Goal: Transaction & Acquisition: Download file/media

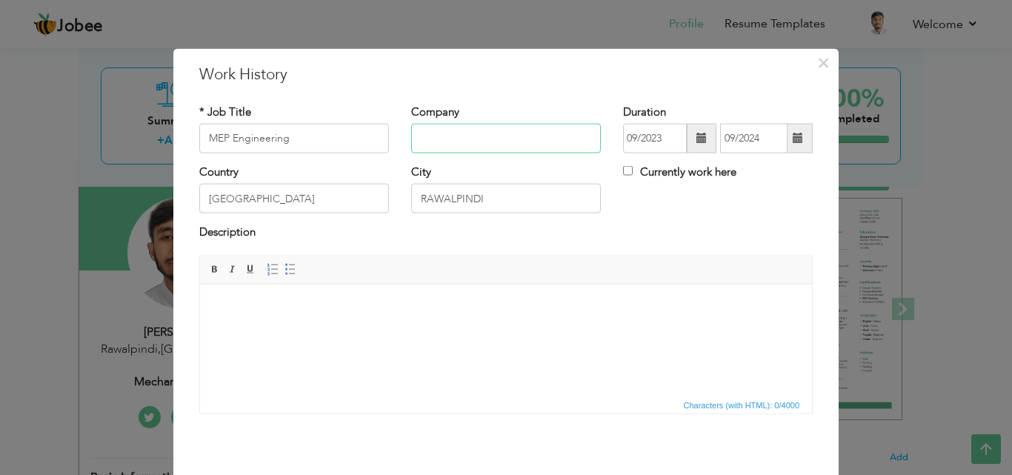
click at [433, 150] on input "text" at bounding box center [506, 139] width 190 height 30
type input "AKMS Contracting Company"
click at [283, 136] on input "MEP Engineering" at bounding box center [294, 139] width 190 height 30
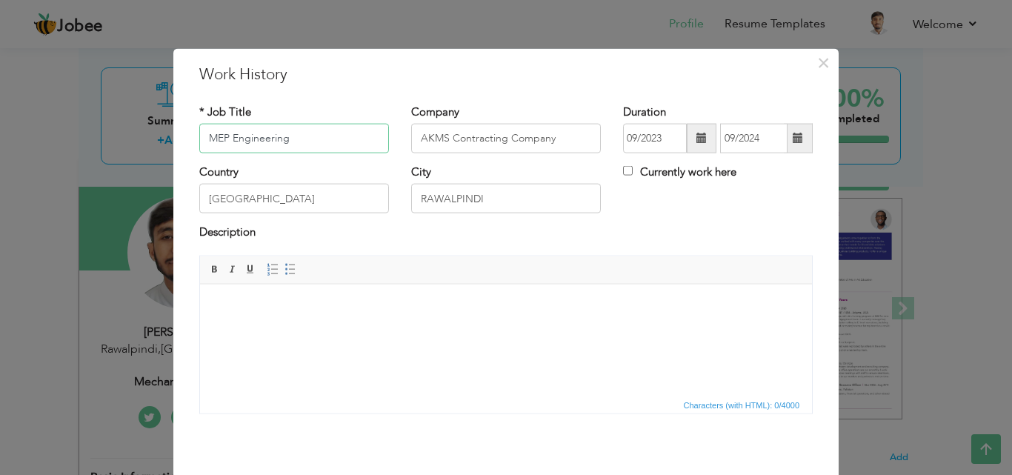
click at [283, 136] on input "MEP Engineering" at bounding box center [294, 139] width 190 height 30
click at [319, 329] on html at bounding box center [506, 306] width 612 height 45
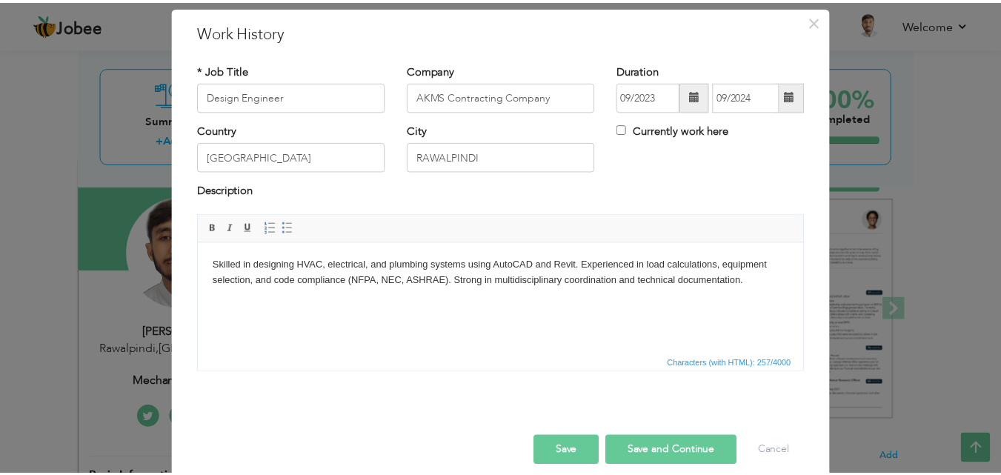
scroll to position [59, 0]
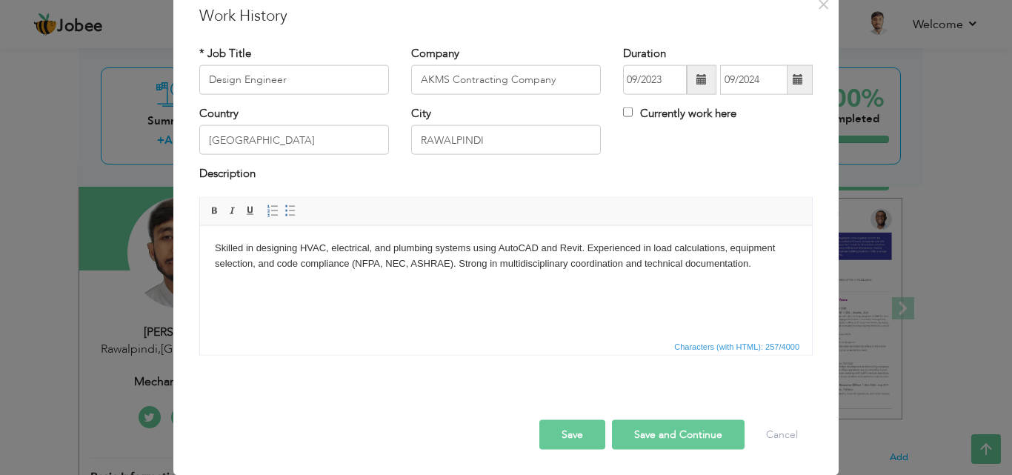
click at [562, 438] on button "Save" at bounding box center [572, 434] width 66 height 30
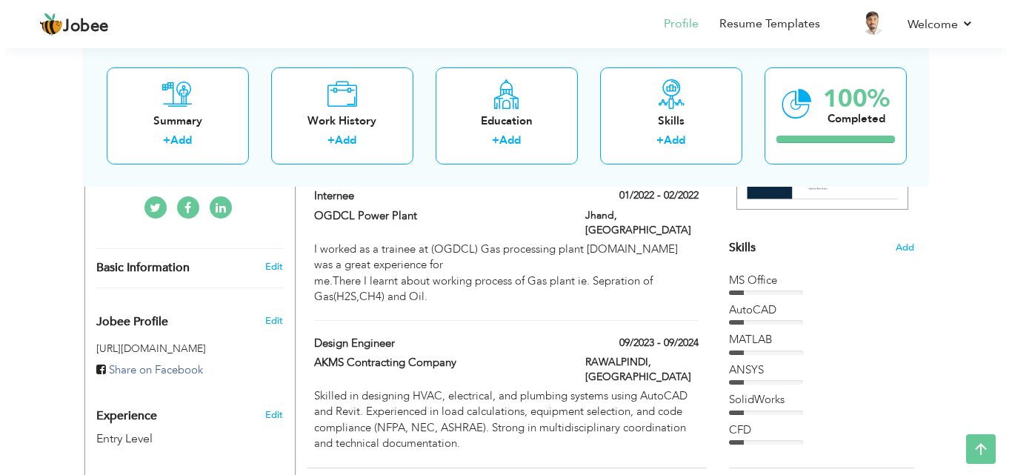
scroll to position [329, 0]
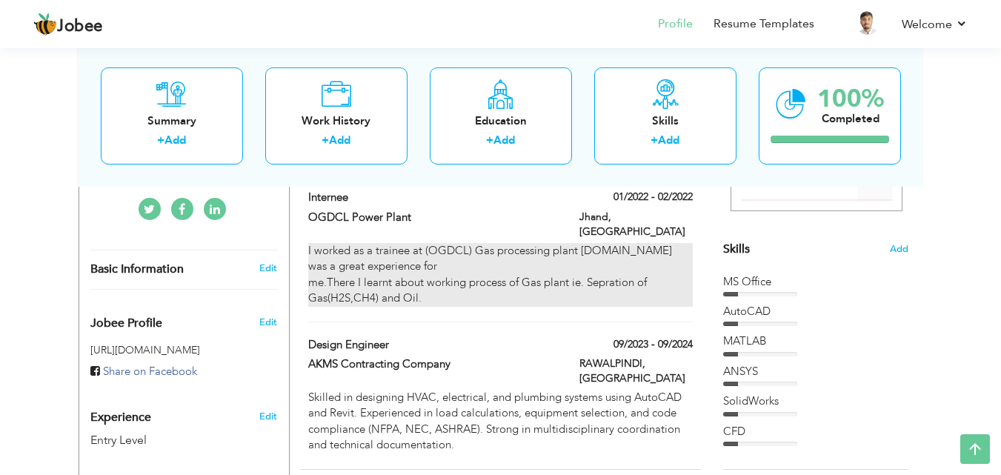
click at [584, 243] on div "I worked as a trainee at (OGDCL) Gas processing plant Dhakni.It was a great exp…" at bounding box center [500, 275] width 384 height 64
type input "Internee"
type input "OGDCL Power Plant"
type input "01/2022"
type input "02/2022"
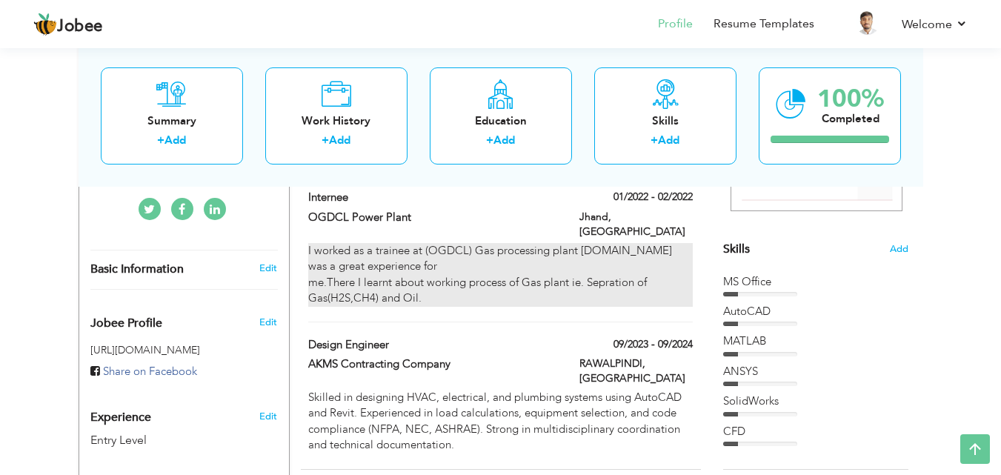
type input "Jhand"
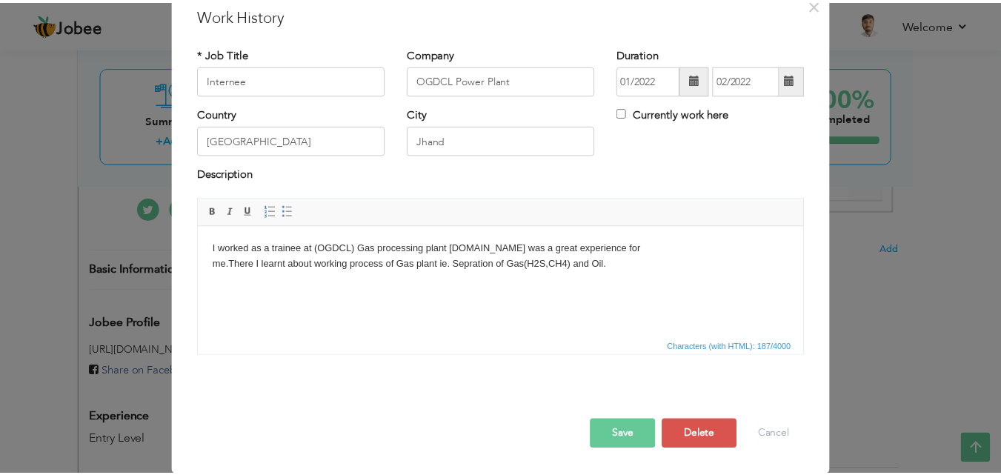
scroll to position [0, 0]
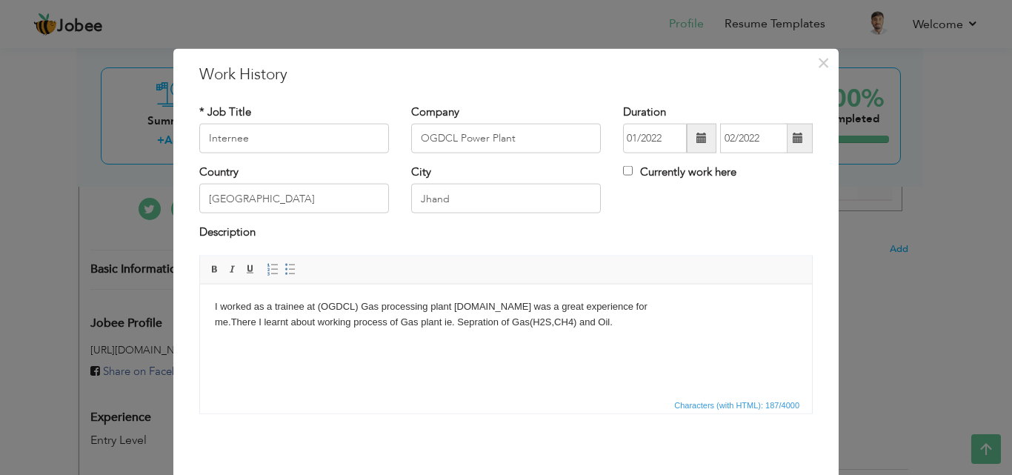
click at [415, 299] on body "I worked as a trainee at (OGDCL) Gas processing plant Dhakni.It was a great exp…" at bounding box center [506, 314] width 582 height 31
click at [342, 300] on body "I worked as a trainee at (OGDCL) Gas processing plant Dhakni.It was a great exp…" at bounding box center [506, 314] width 582 height 31
click at [224, 325] on body "I worked as a trainee at (OGDCL) Gas processing plant Dhakni.It was a great exp…" at bounding box center [506, 314] width 582 height 31
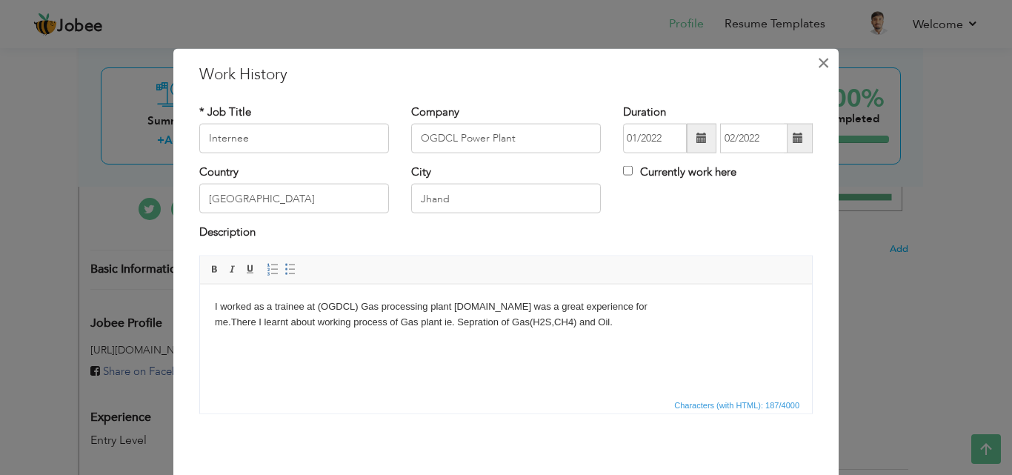
click at [817, 59] on span "×" at bounding box center [823, 62] width 13 height 27
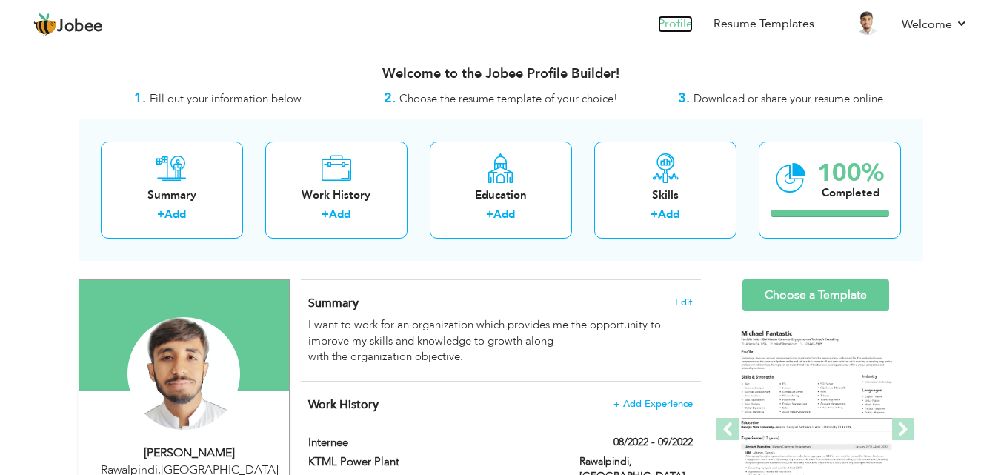
click at [671, 24] on link "Profile" at bounding box center [675, 24] width 35 height 17
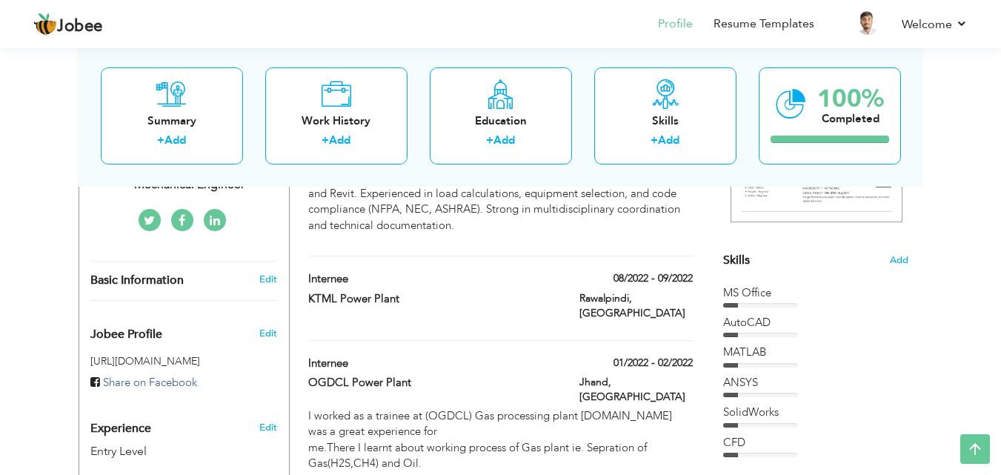
scroll to position [370, 0]
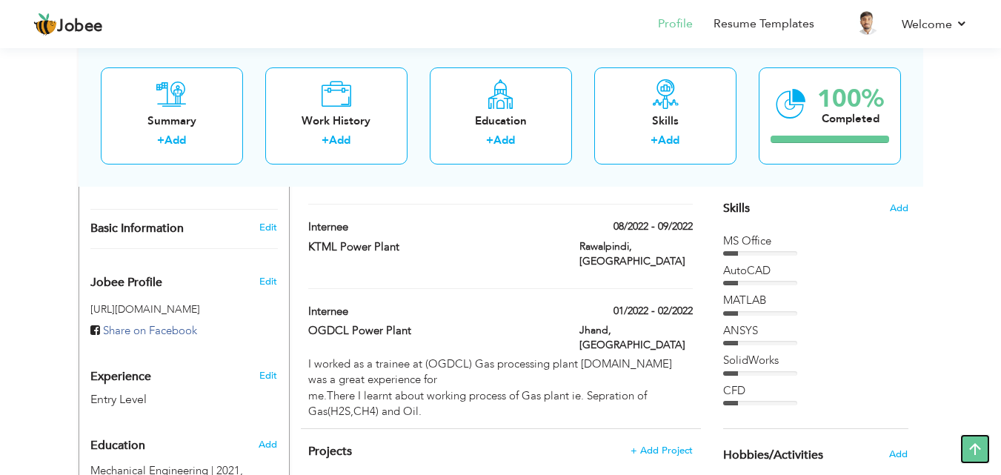
click at [968, 447] on icon at bounding box center [975, 449] width 30 height 30
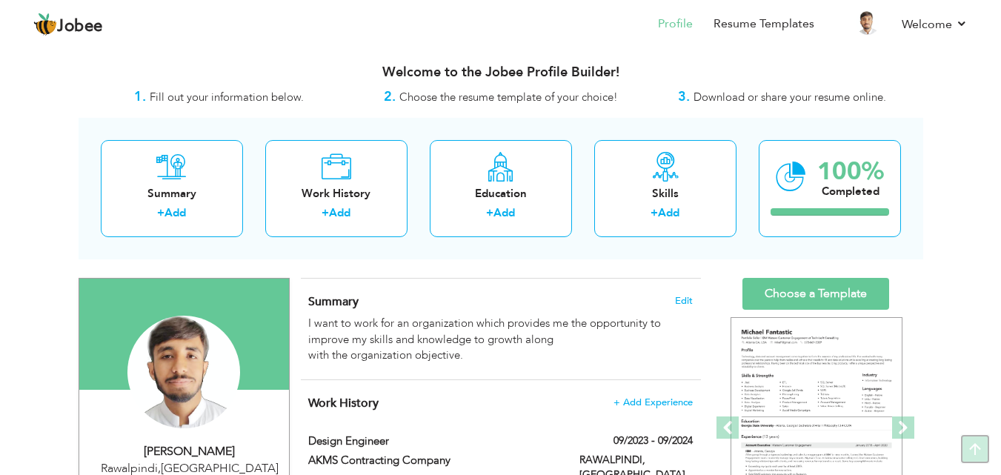
scroll to position [0, 0]
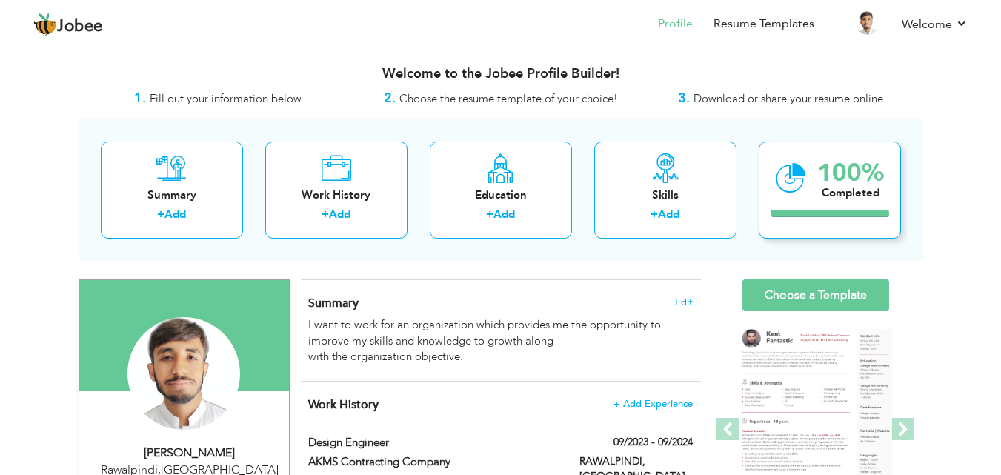
click at [781, 195] on icon at bounding box center [791, 178] width 30 height 50
click at [798, 180] on icon at bounding box center [791, 178] width 30 height 50
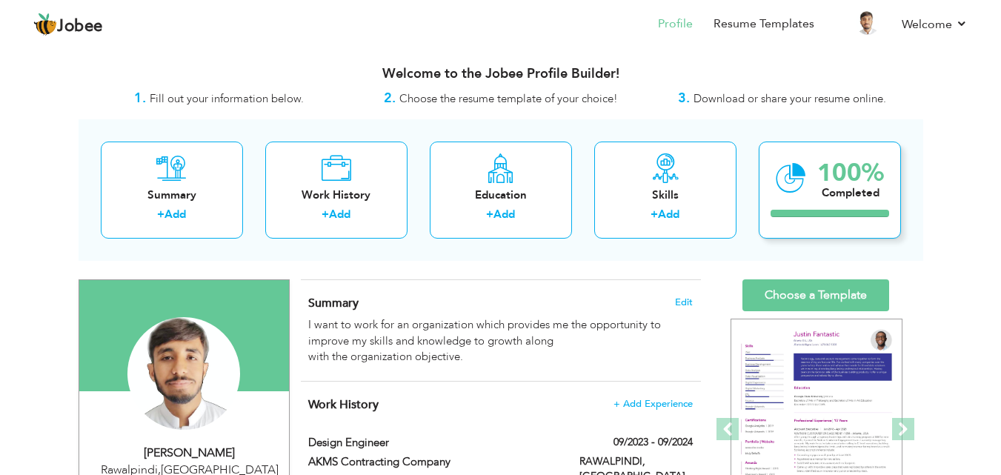
click at [856, 173] on div "100%" at bounding box center [850, 173] width 67 height 24
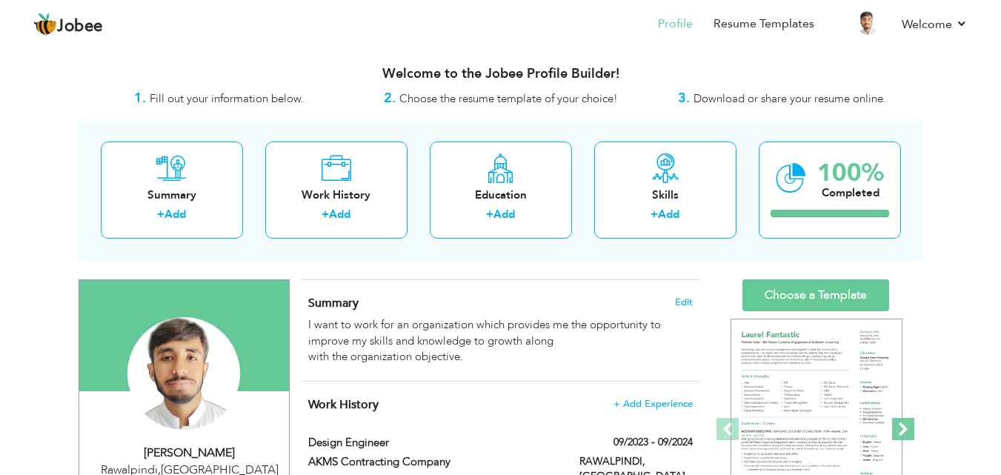
click at [905, 428] on span at bounding box center [903, 429] width 22 height 22
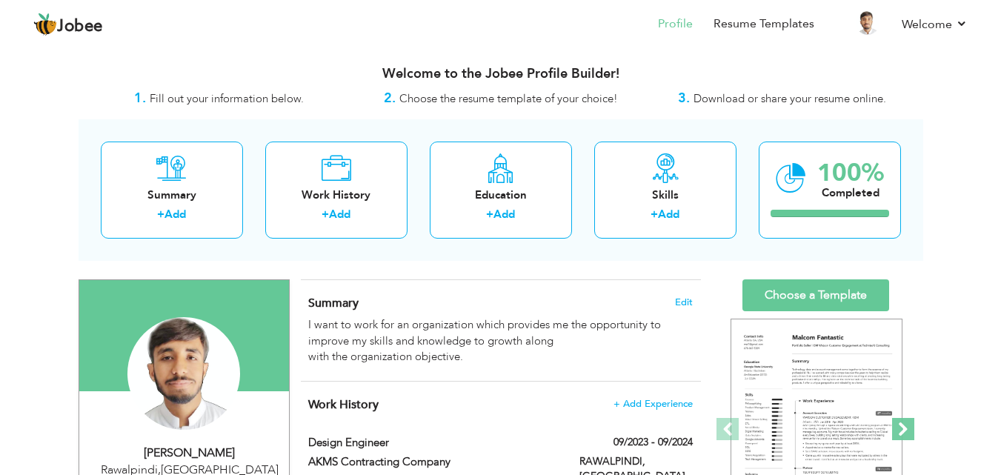
click at [905, 428] on span at bounding box center [903, 429] width 22 height 22
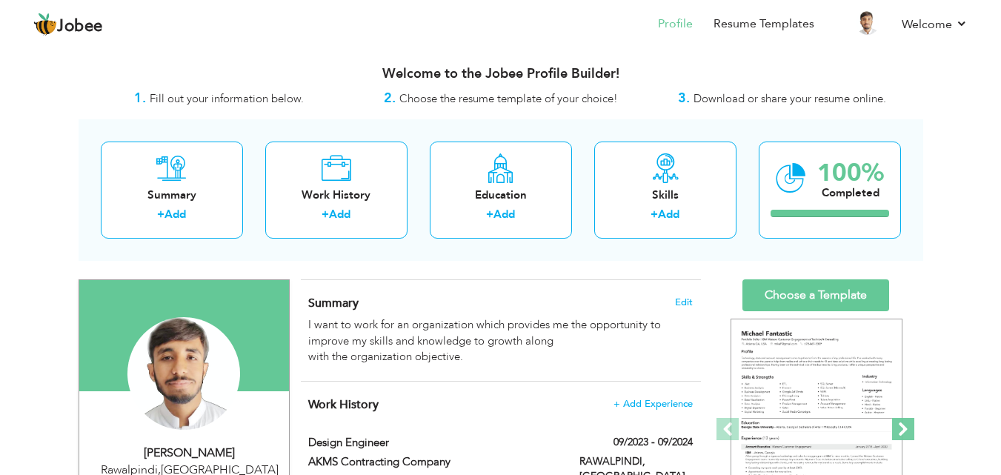
click at [905, 428] on span at bounding box center [903, 429] width 22 height 22
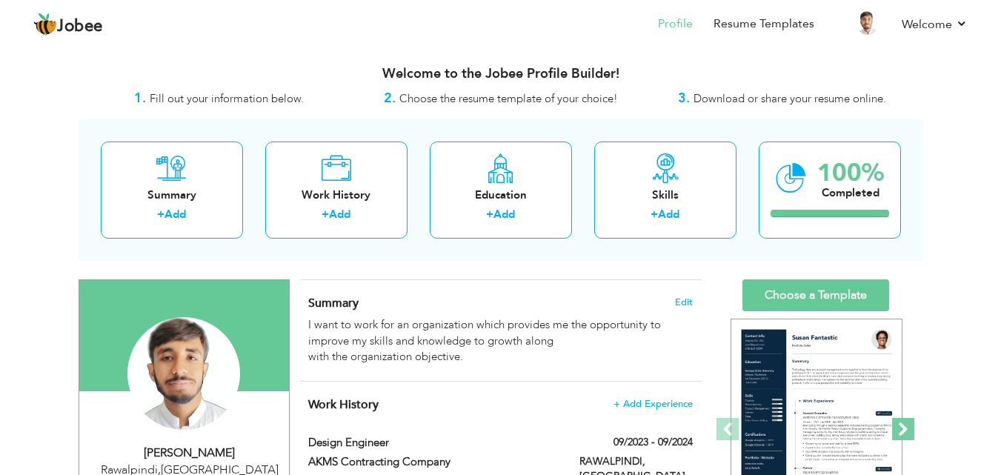
click at [905, 428] on span at bounding box center [903, 429] width 22 height 22
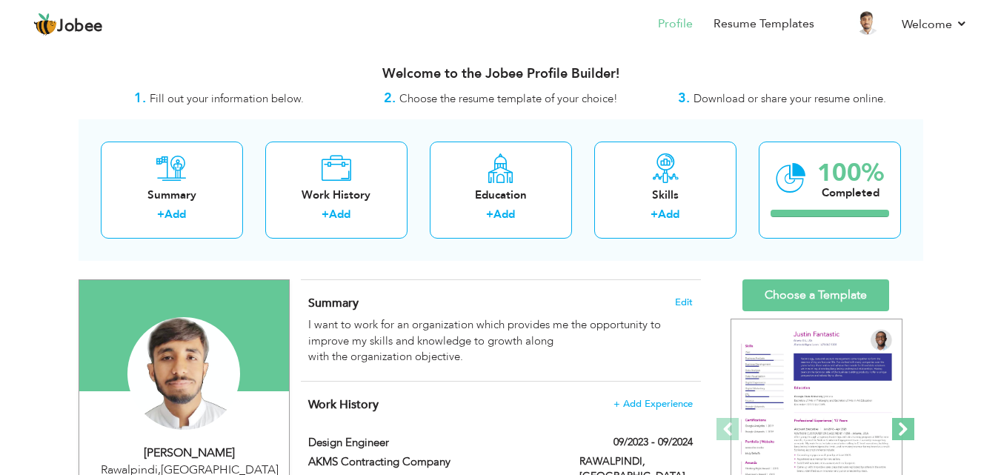
click at [905, 428] on span at bounding box center [903, 429] width 22 height 22
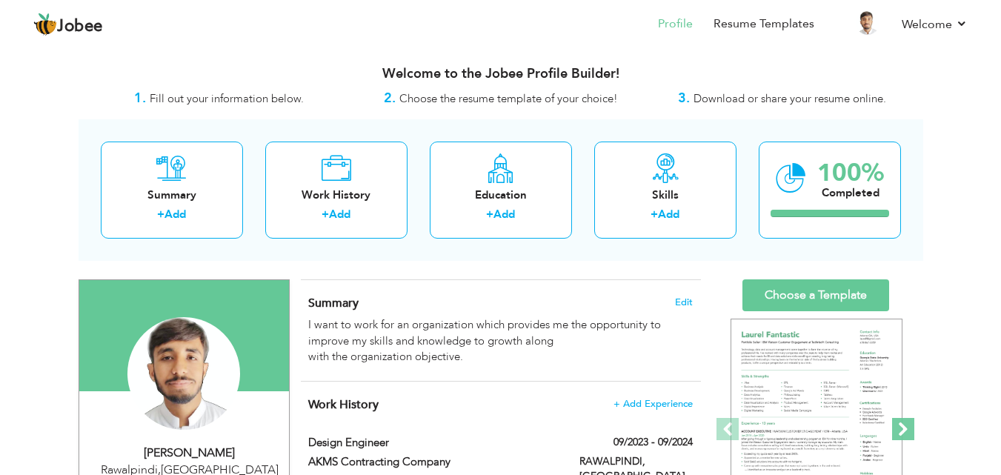
click at [905, 428] on span at bounding box center [903, 429] width 22 height 22
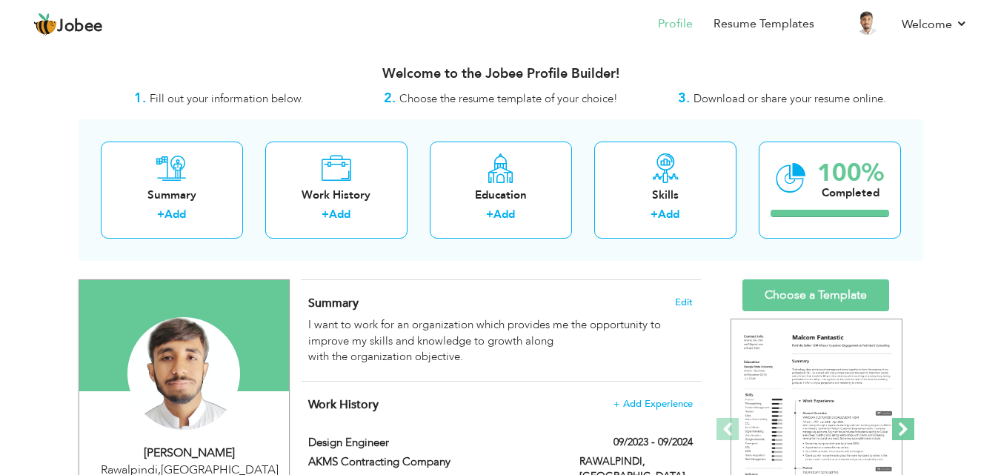
click at [905, 428] on span at bounding box center [903, 429] width 22 height 22
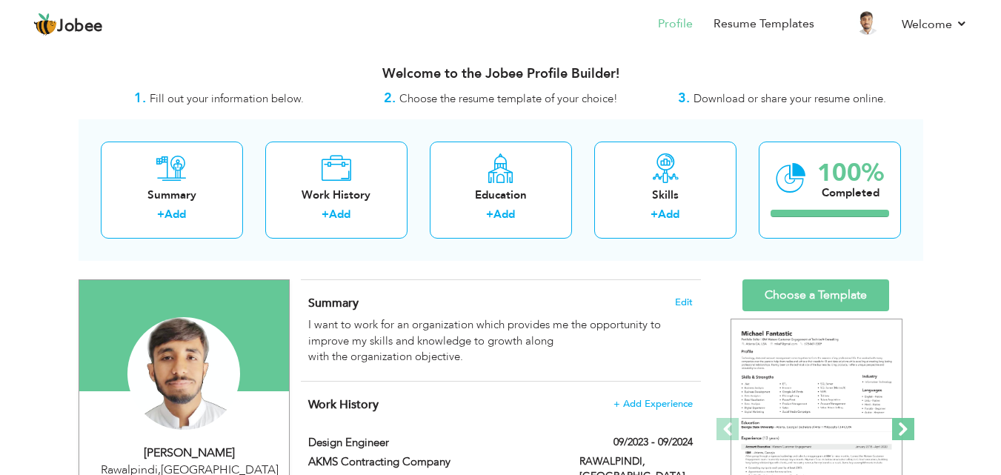
click at [905, 428] on span at bounding box center [903, 429] width 22 height 22
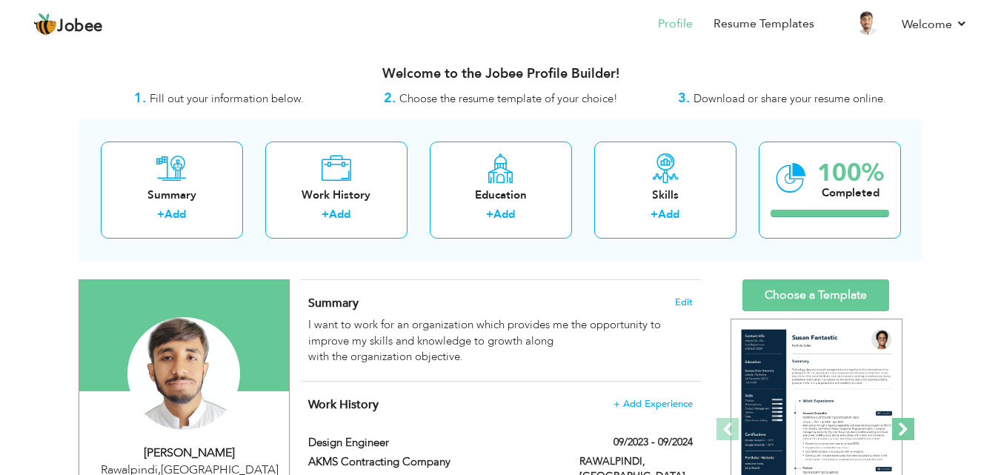
click at [905, 428] on span at bounding box center [903, 429] width 22 height 22
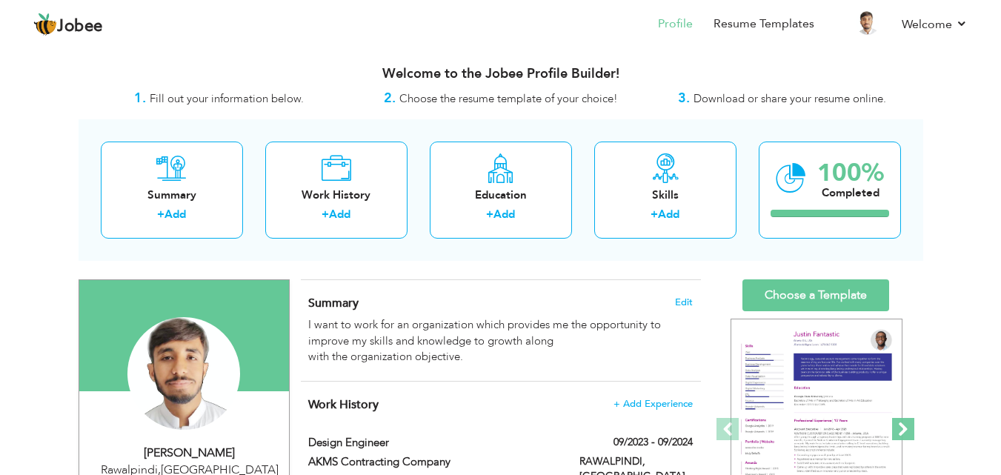
click at [905, 428] on span at bounding box center [903, 429] width 22 height 22
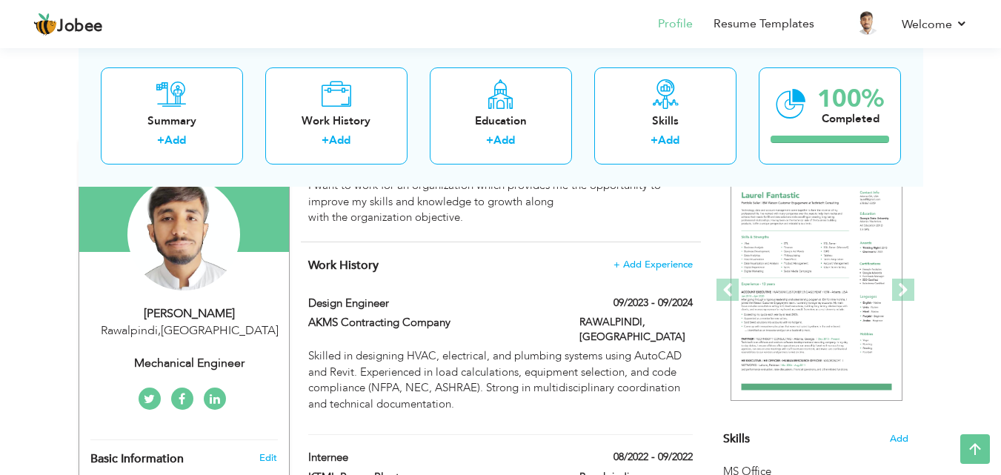
scroll to position [130, 0]
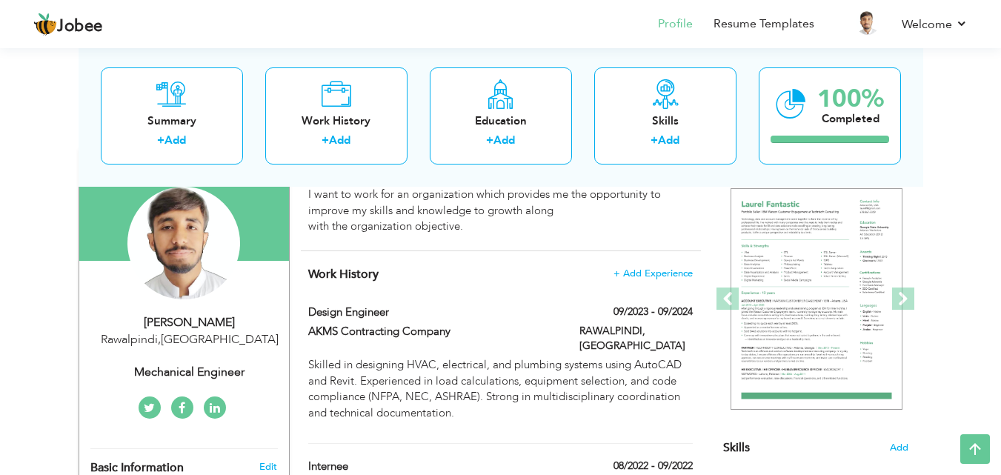
drag, startPoint x: 997, startPoint y: 141, endPoint x: 998, endPoint y: 131, distance: 9.7
click at [998, 131] on div "View Resume Export PDF Profile Summary Public Link Experience Education Awards …" at bounding box center [500, 453] width 1001 height 1079
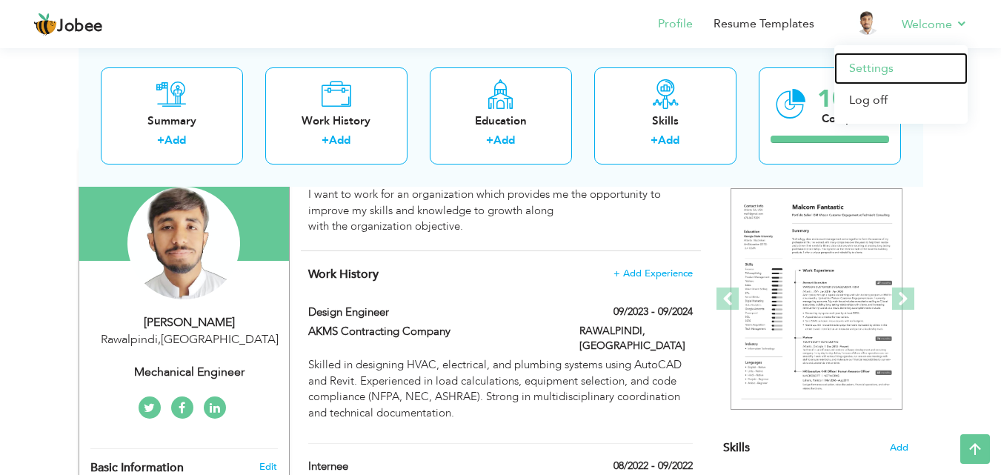
click at [880, 65] on link "Settings" at bounding box center [900, 69] width 133 height 32
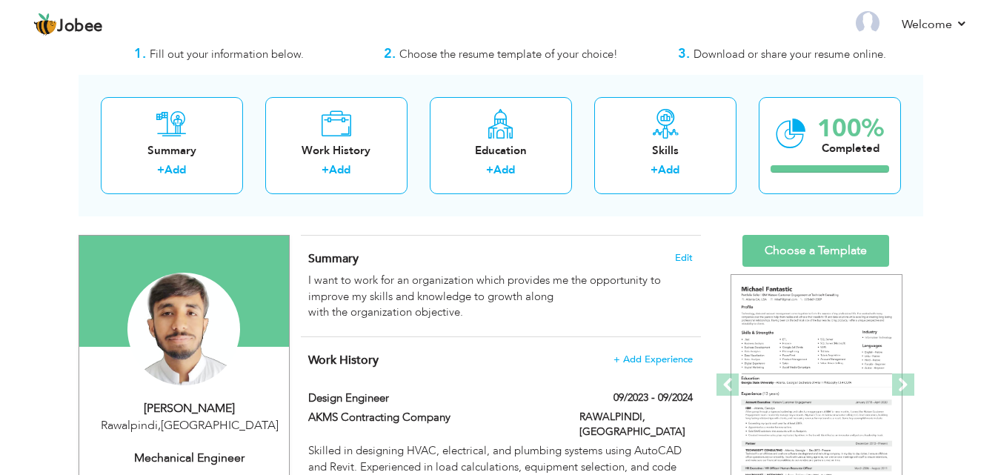
scroll to position [47, 0]
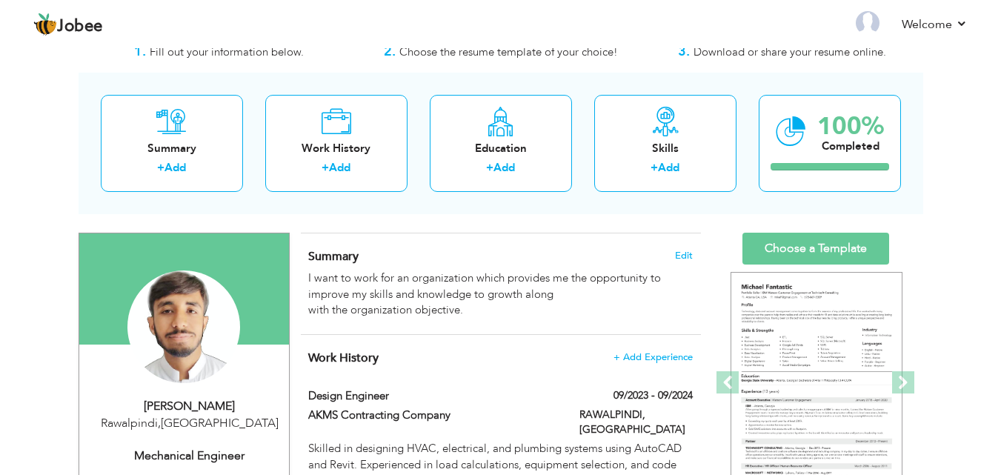
click at [746, 56] on span "Download or share your resume online." at bounding box center [789, 51] width 193 height 15
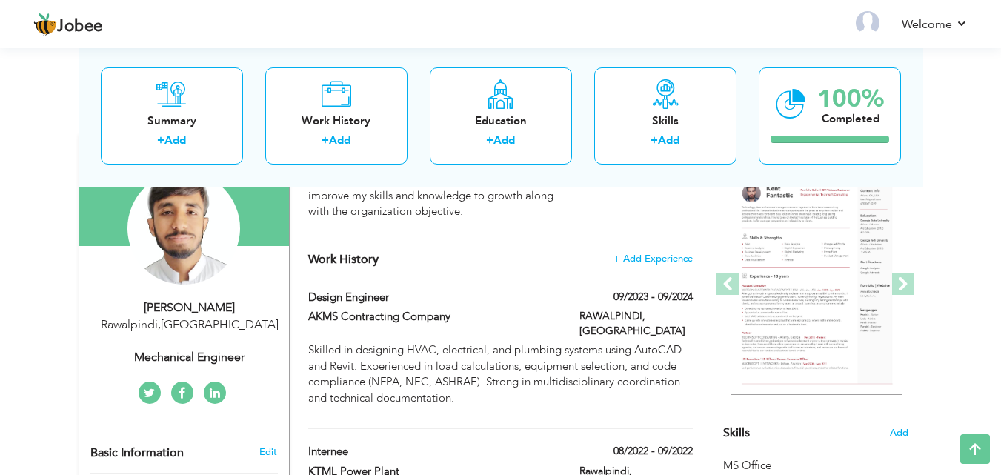
scroll to position [117, 0]
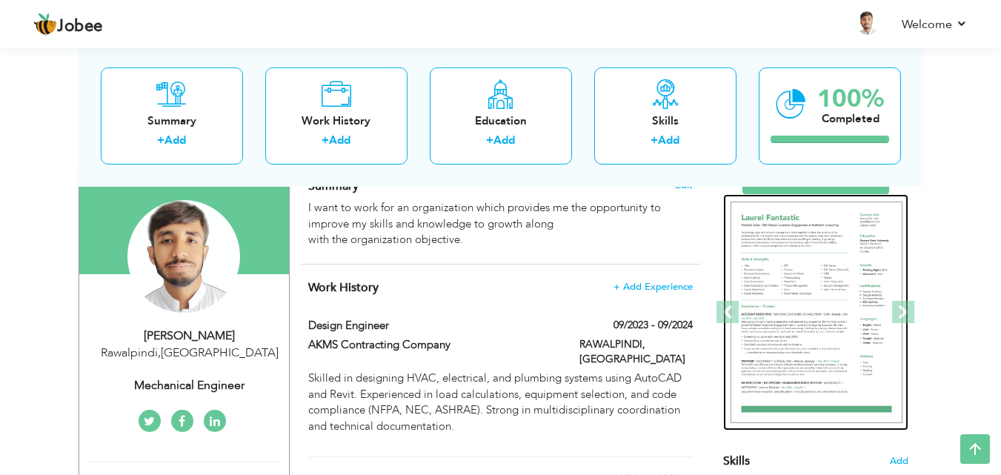
click at [845, 331] on img at bounding box center [817, 313] width 172 height 222
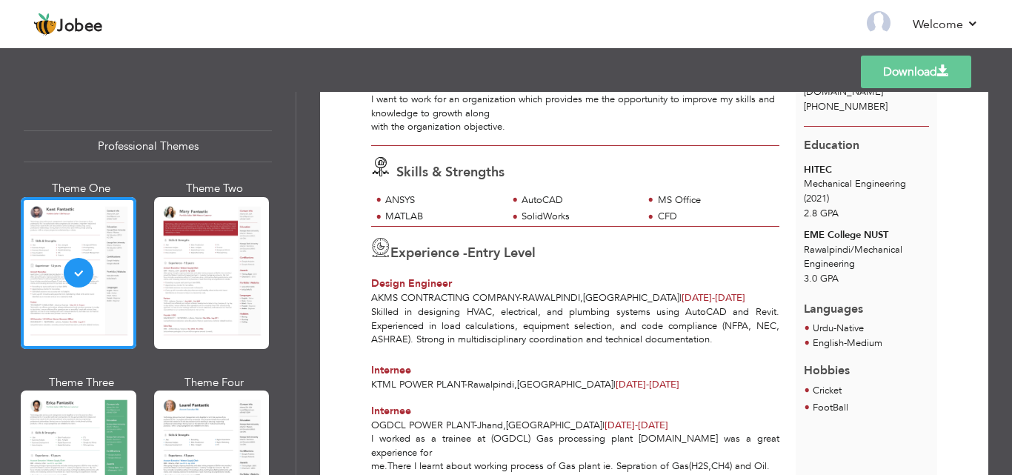
scroll to position [168, 0]
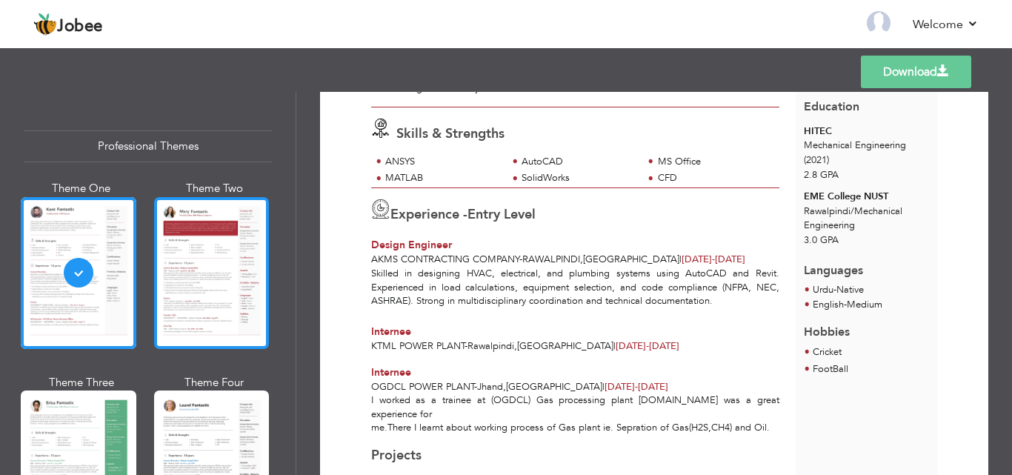
click at [191, 282] on div at bounding box center [212, 273] width 116 height 152
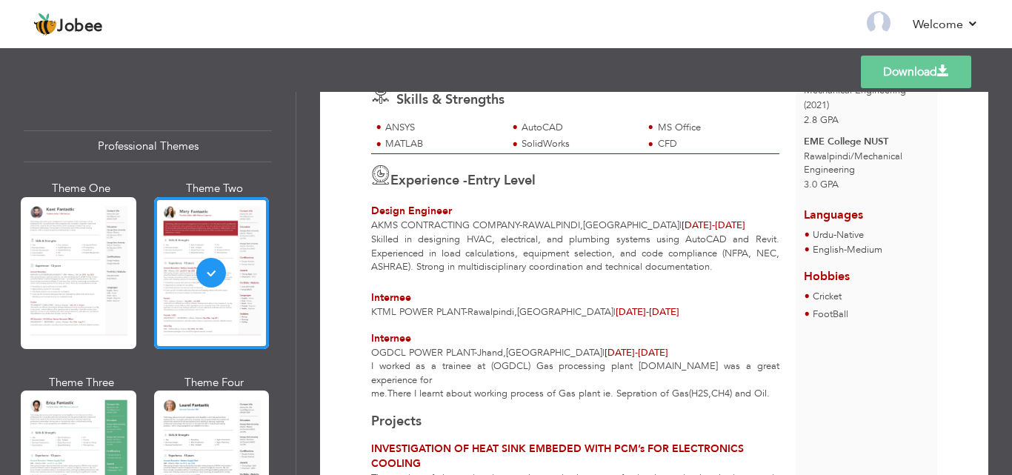
scroll to position [215, 0]
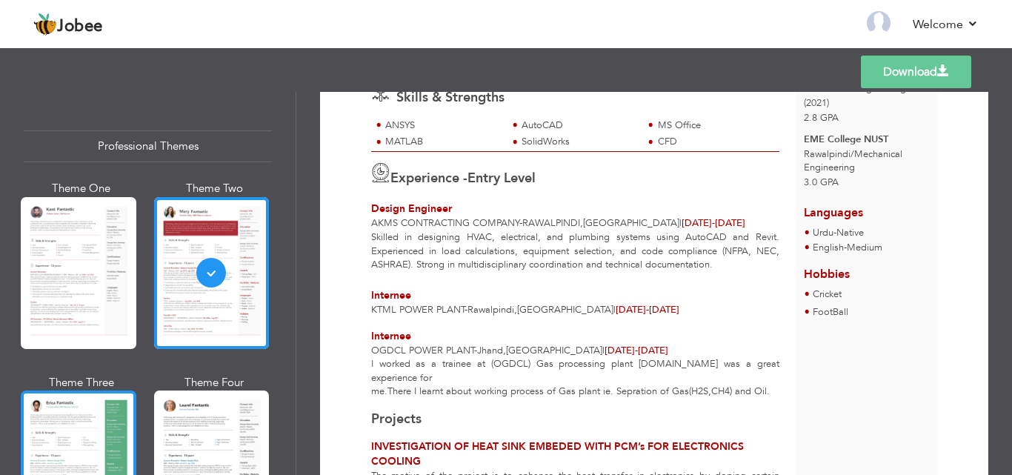
click at [73, 434] on div at bounding box center [79, 466] width 116 height 152
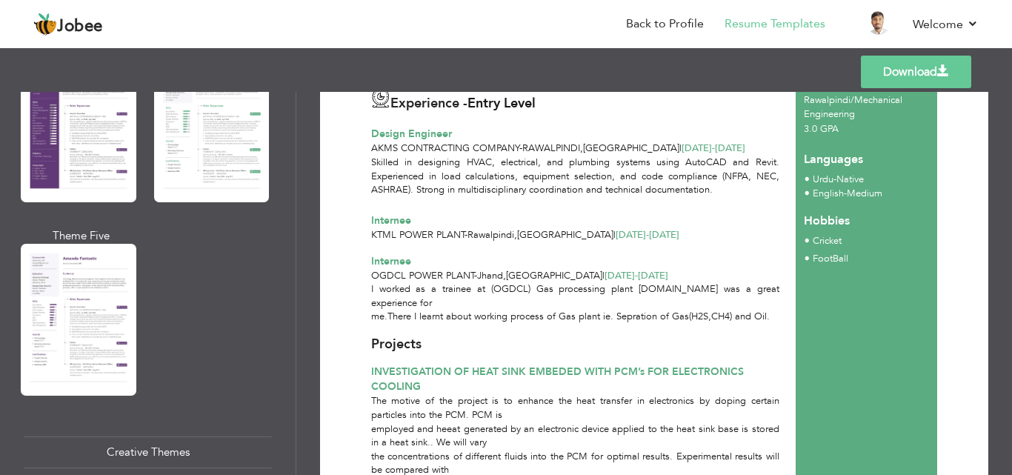
scroll to position [1457, 0]
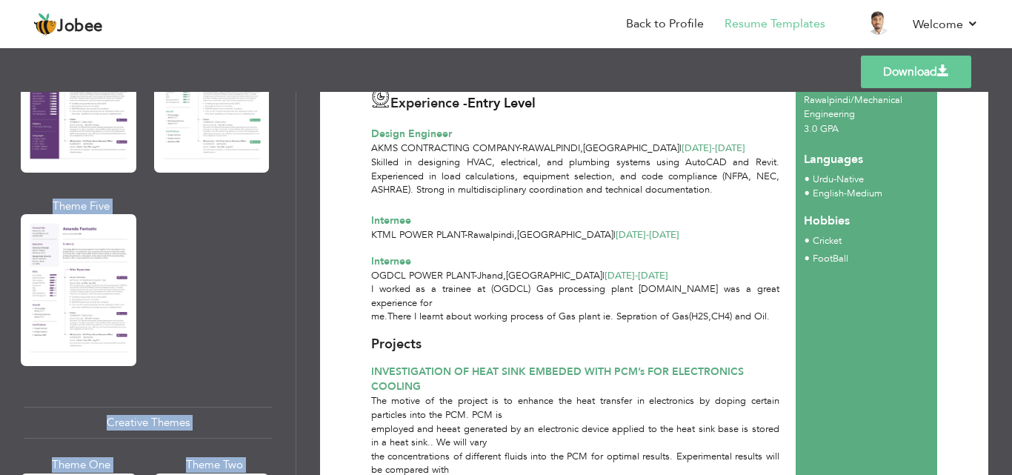
drag, startPoint x: 296, startPoint y: 308, endPoint x: 299, endPoint y: 351, distance: 43.1
click at [299, 351] on div "Professional Themes Theme One Theme Two Theme Three Theme Four" at bounding box center [506, 283] width 1012 height 383
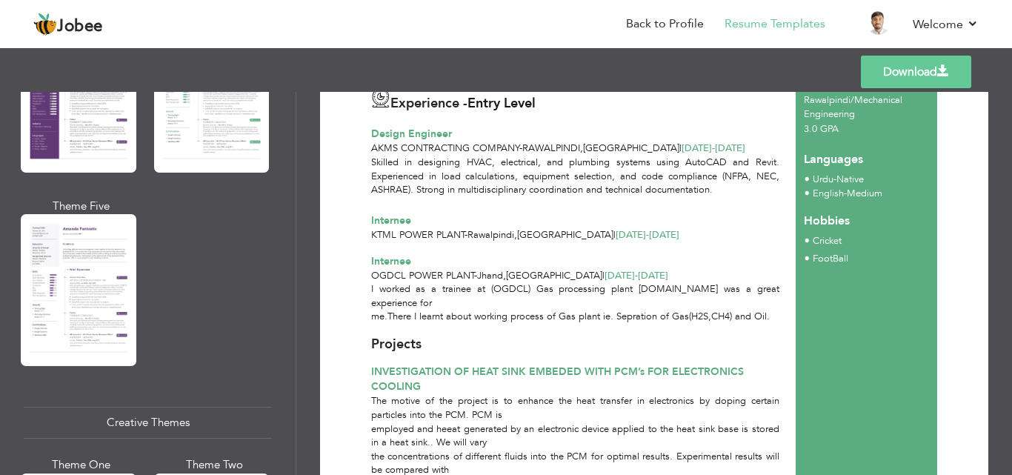
click at [290, 319] on div "Professional Themes Theme One Theme Two Theme Three Theme Six" at bounding box center [148, 283] width 296 height 383
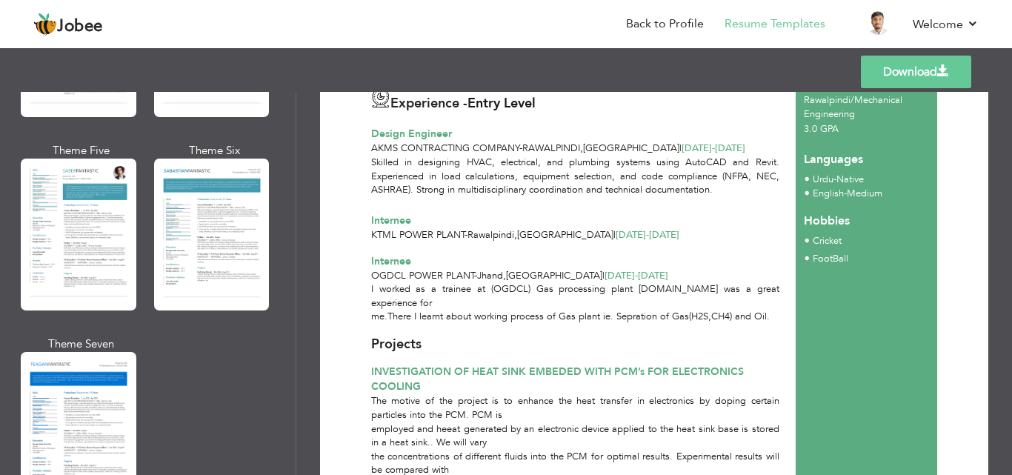
scroll to position [2129, 0]
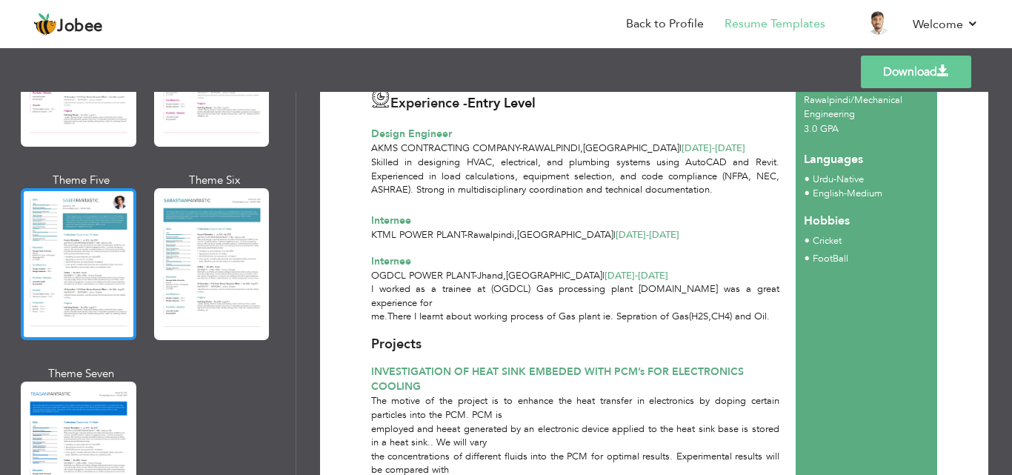
click at [93, 267] on div at bounding box center [79, 264] width 116 height 152
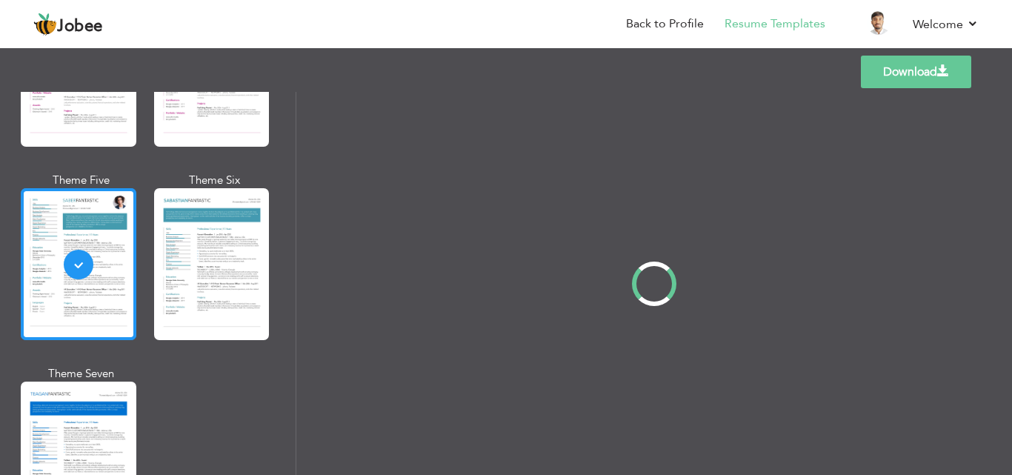
scroll to position [0, 0]
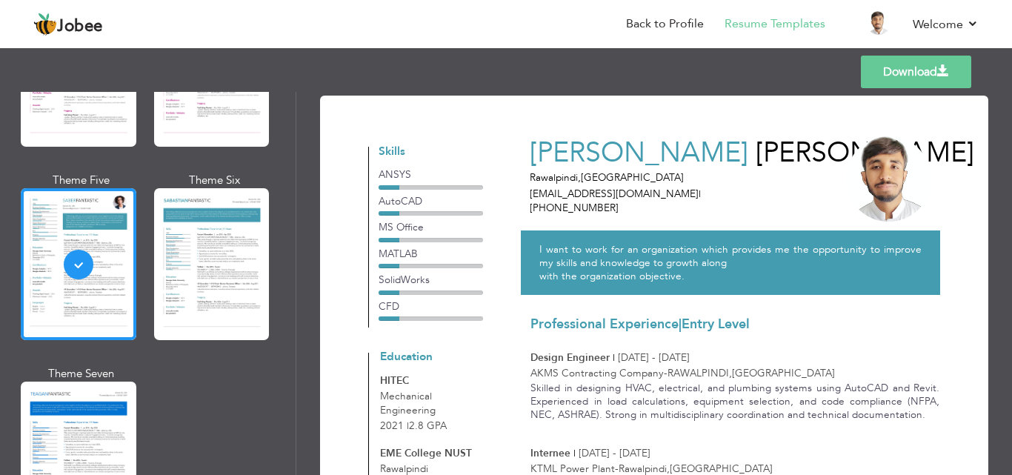
click at [756, 172] on span "[PERSON_NAME]" at bounding box center [865, 153] width 219 height 38
copy span "[PERSON_NAME]"
click at [728, 126] on div "Download [PERSON_NAME] [GEOGRAPHIC_DATA] , [GEOGRAPHIC_DATA] [EMAIL_ADDRESS][DO…" at bounding box center [654, 462] width 616 height 696
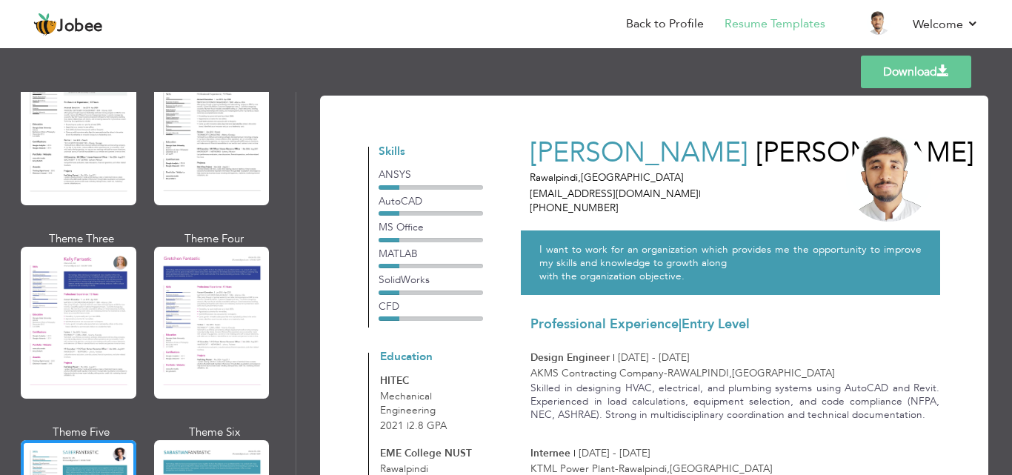
scroll to position [1794, 0]
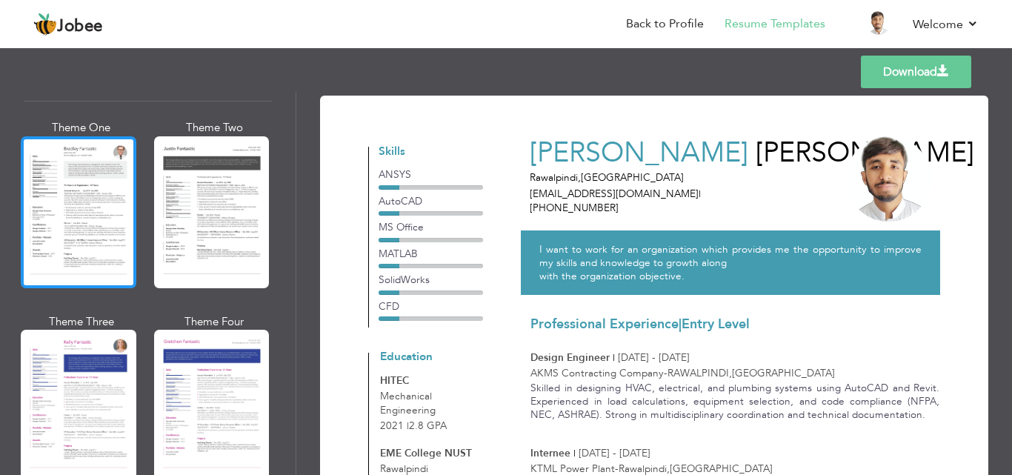
click at [107, 227] on div at bounding box center [79, 212] width 116 height 152
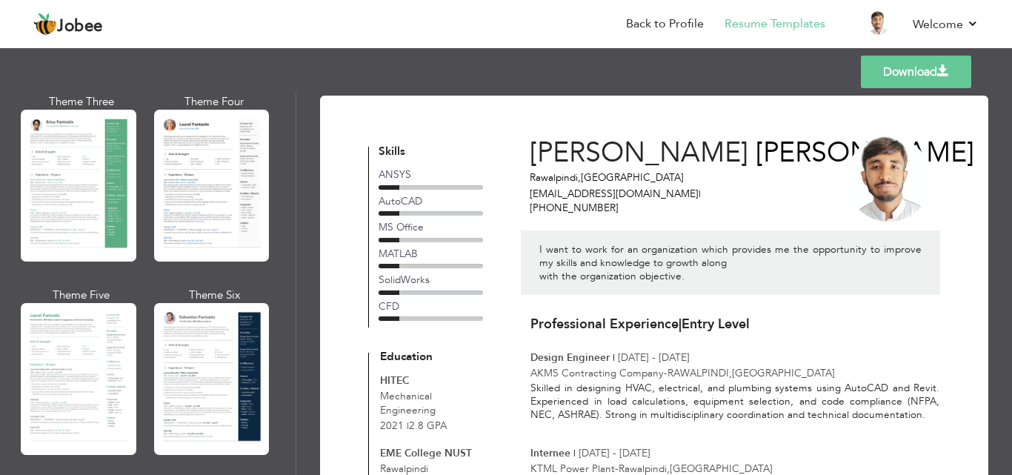
scroll to position [269, 0]
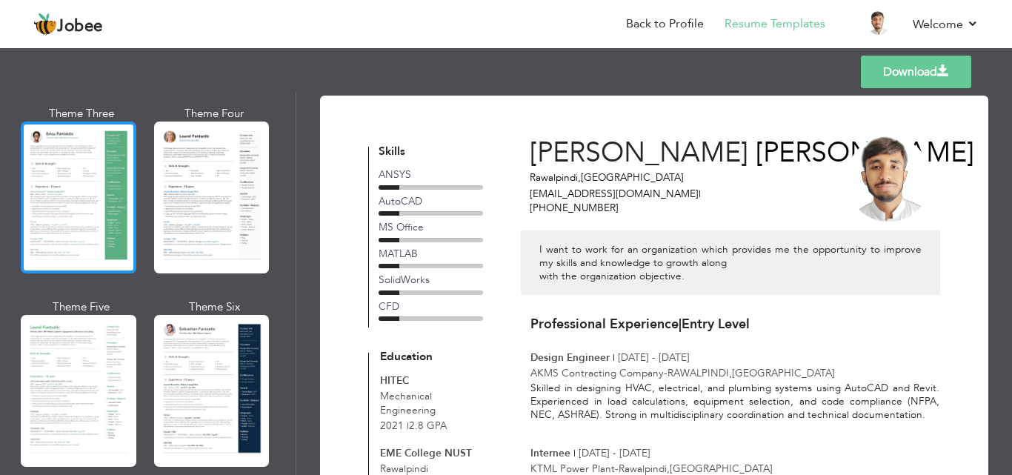
click at [67, 182] on div at bounding box center [79, 198] width 116 height 152
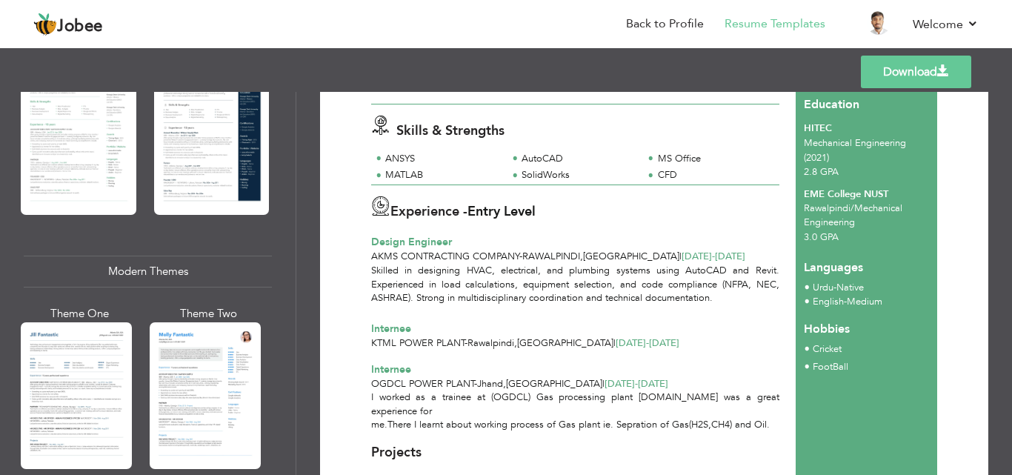
scroll to position [602, 0]
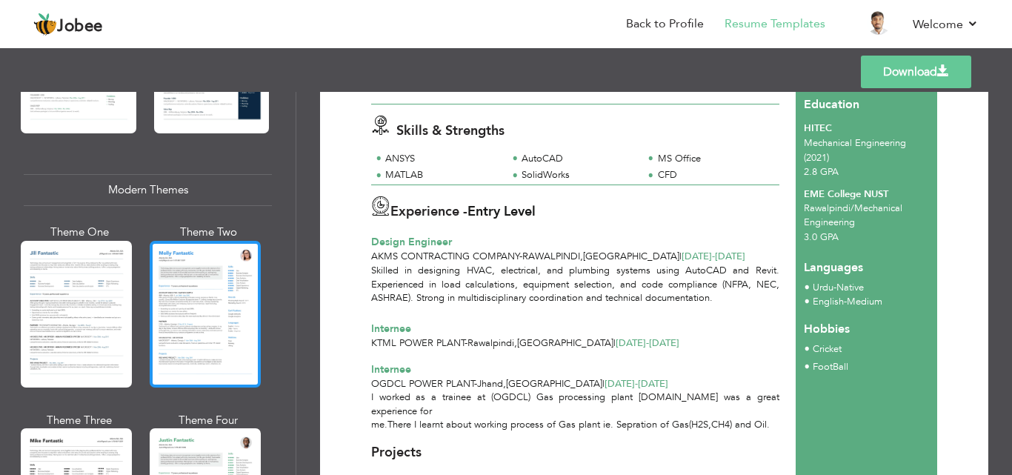
click at [221, 271] on div at bounding box center [205, 314] width 111 height 147
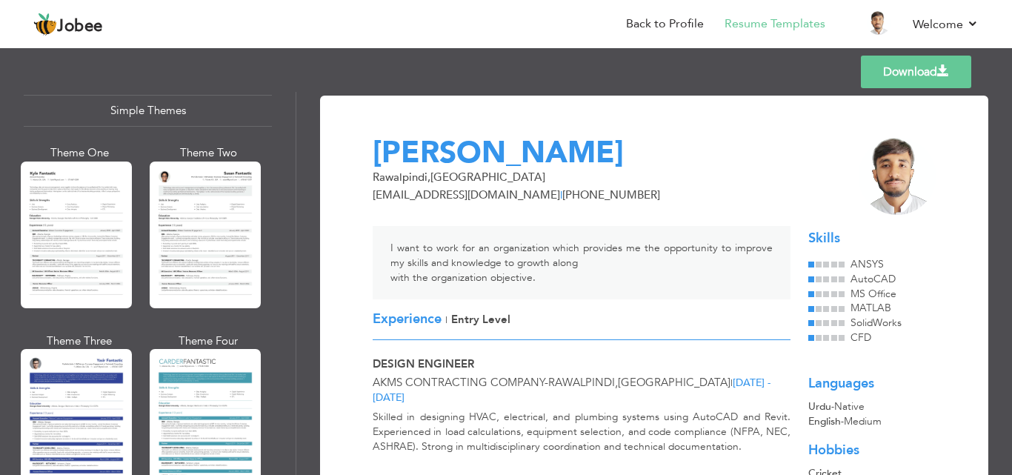
scroll to position [2615, 0]
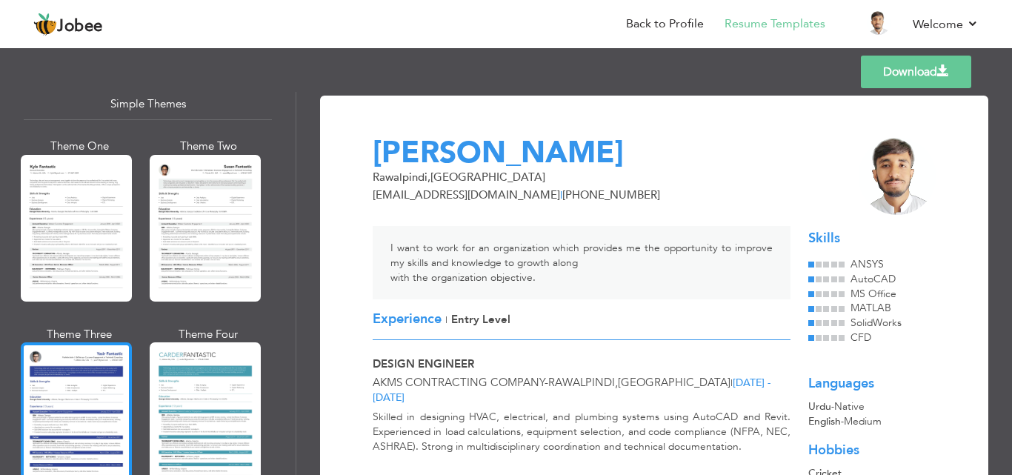
click at [38, 415] on div at bounding box center [76, 415] width 111 height 147
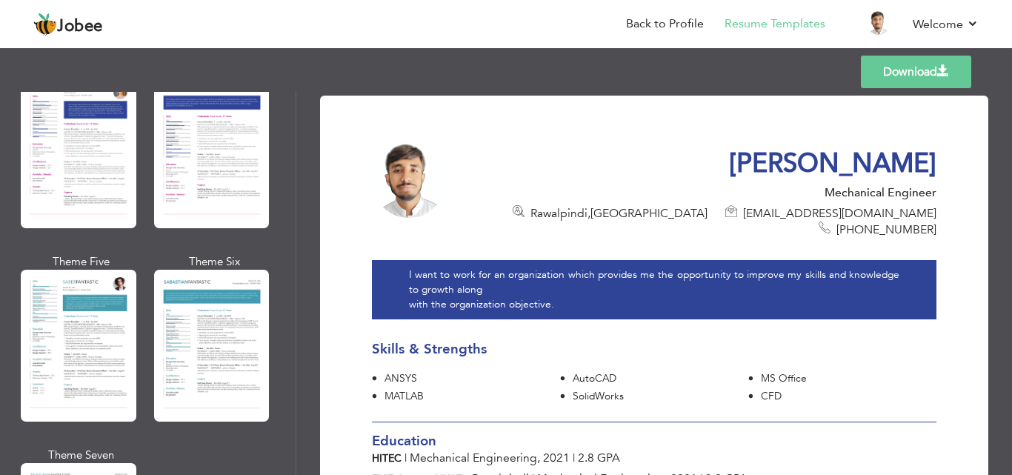
scroll to position [2058, 0]
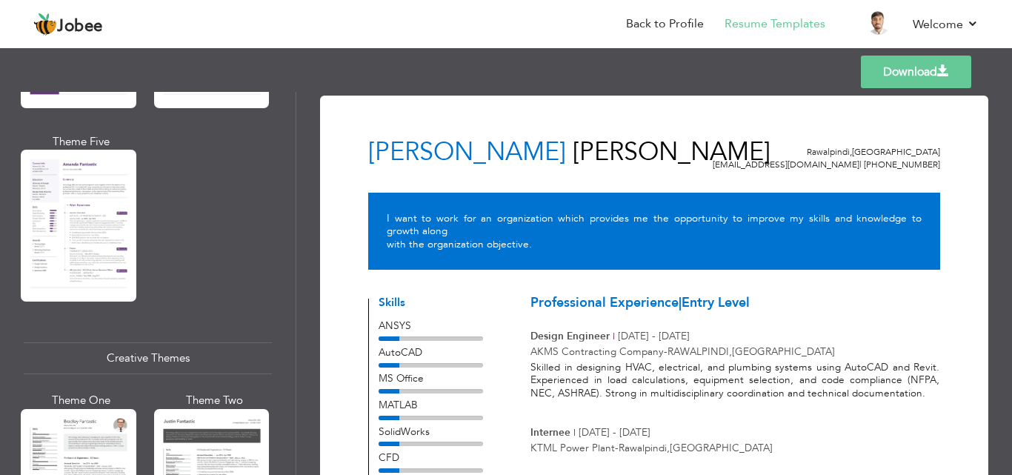
scroll to position [1398, 0]
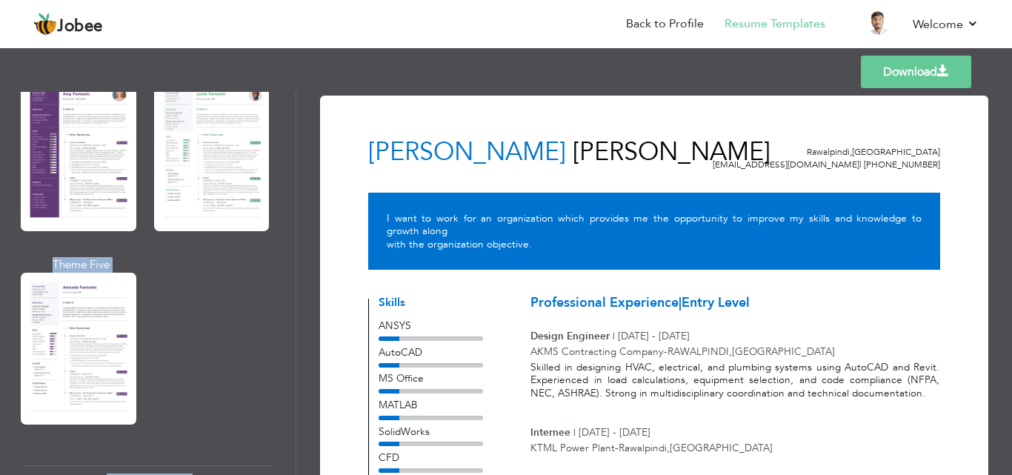
drag, startPoint x: 297, startPoint y: 296, endPoint x: 290, endPoint y: 290, distance: 8.9
click at [290, 290] on div "Professional Themes Theme One Theme Two Theme Three Theme Four" at bounding box center [506, 283] width 1012 height 383
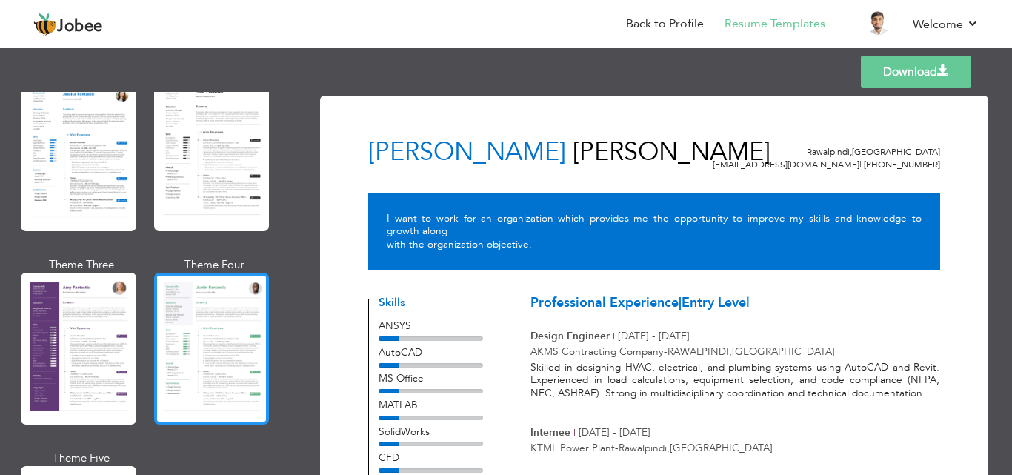
click at [240, 291] on div at bounding box center [212, 349] width 116 height 152
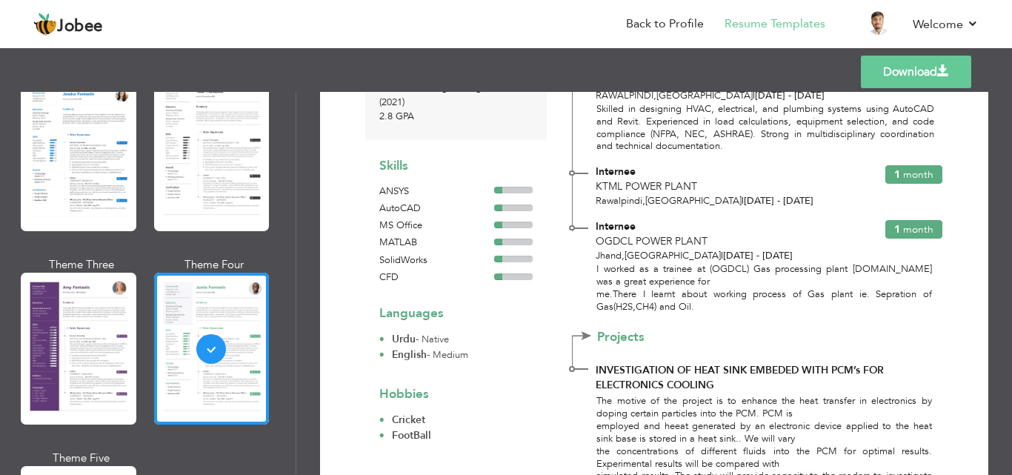
scroll to position [270, 0]
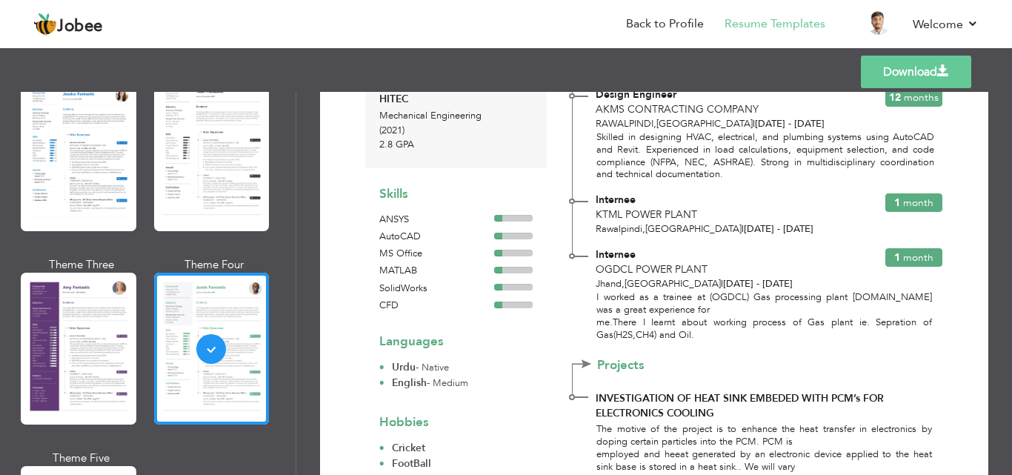
drag, startPoint x: 288, startPoint y: 262, endPoint x: 293, endPoint y: 256, distance: 8.4
click at [293, 256] on div "Professional Themes Theme One Theme Two Theme Three Theme Six" at bounding box center [148, 283] width 296 height 383
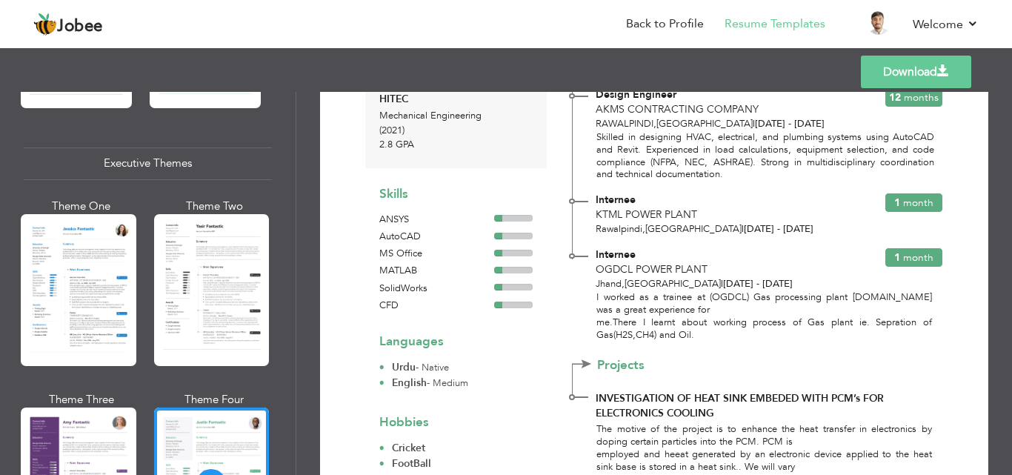
scroll to position [1005, 0]
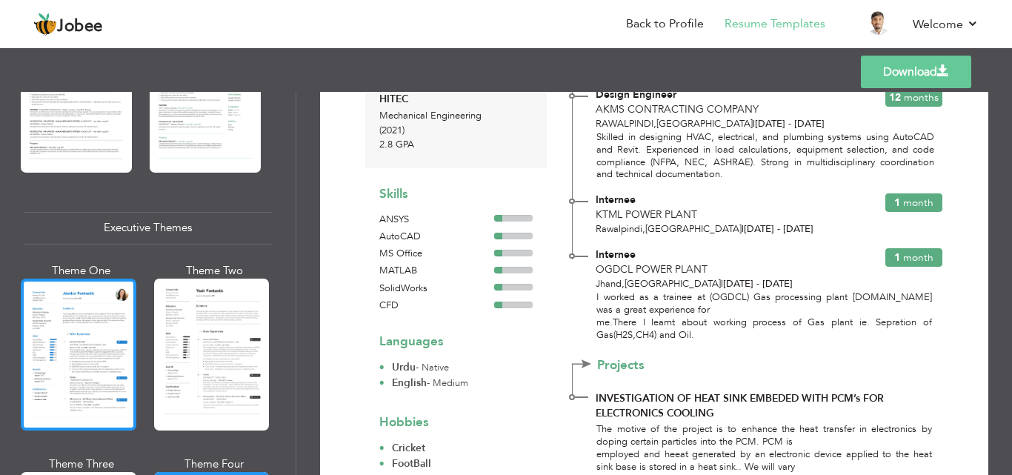
click at [59, 305] on div at bounding box center [79, 355] width 116 height 152
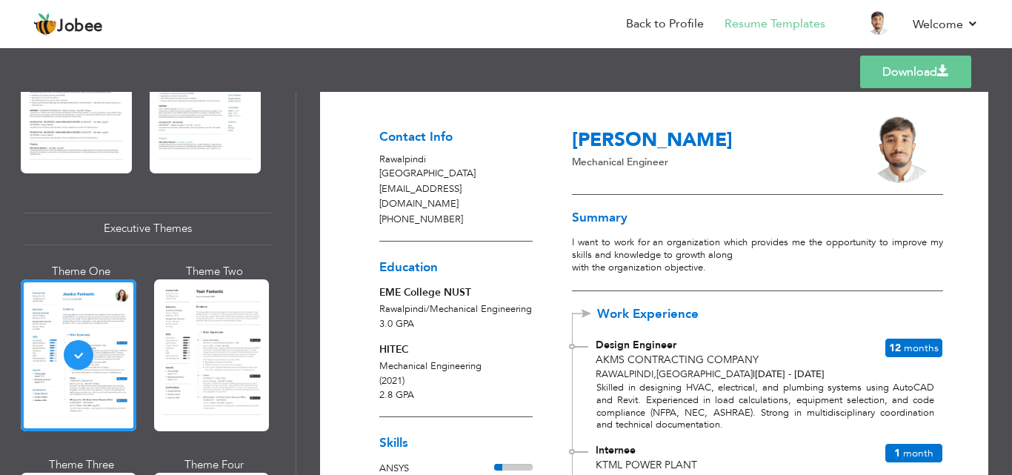
scroll to position [18, 0]
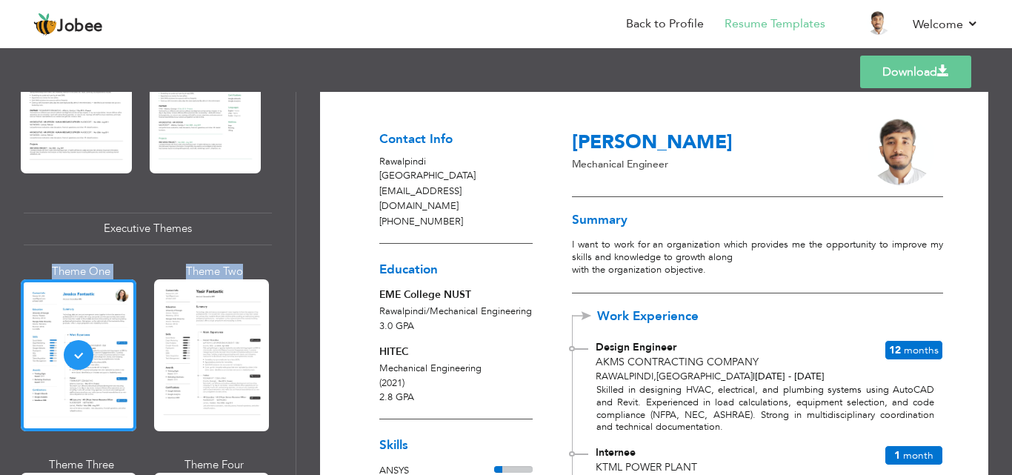
click at [293, 245] on div "Professional Themes Theme One Theme Two Theme Three Theme Six" at bounding box center [148, 283] width 296 height 383
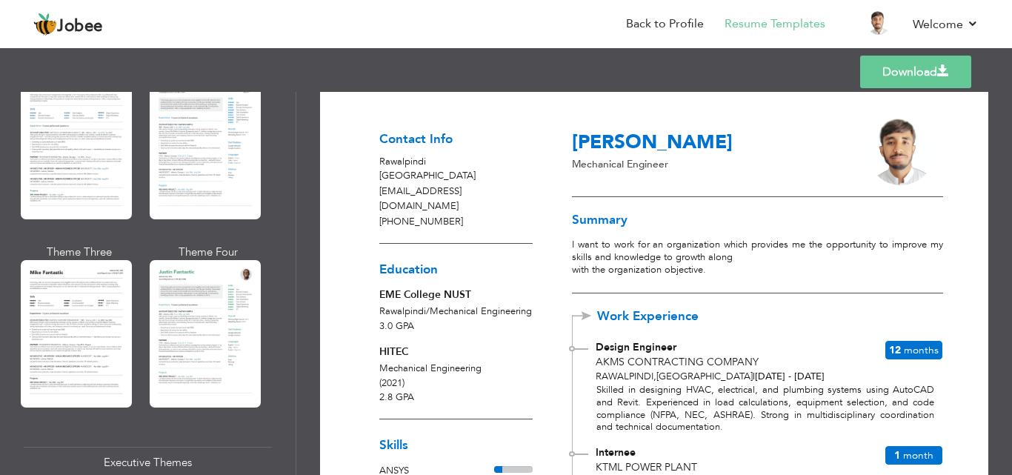
scroll to position [748, 0]
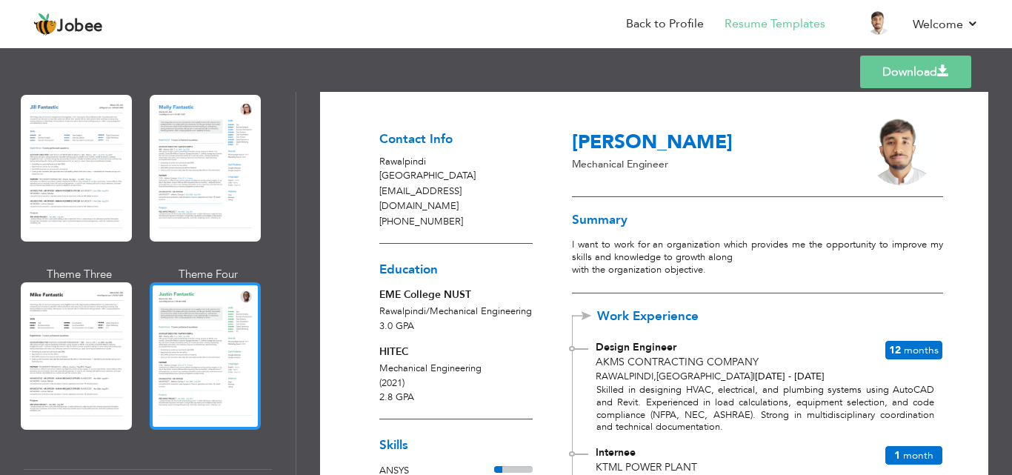
click at [220, 322] on div at bounding box center [205, 355] width 111 height 147
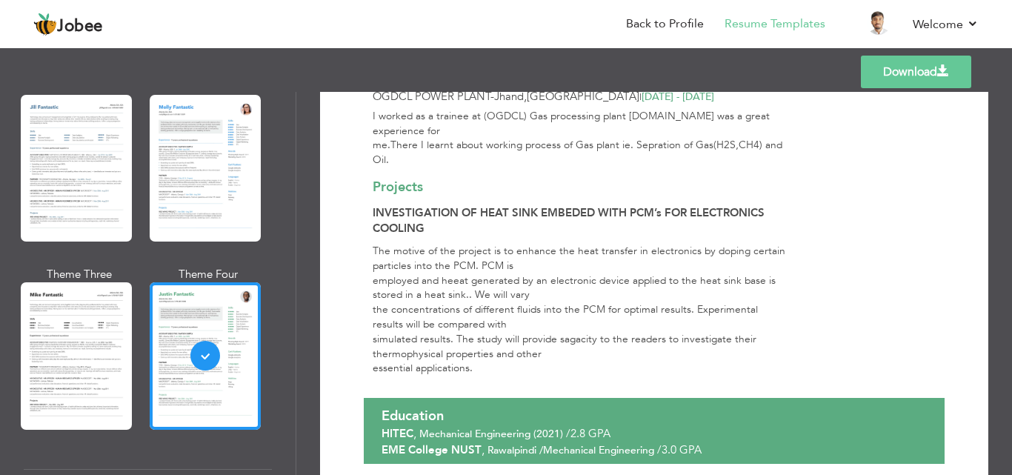
scroll to position [502, 0]
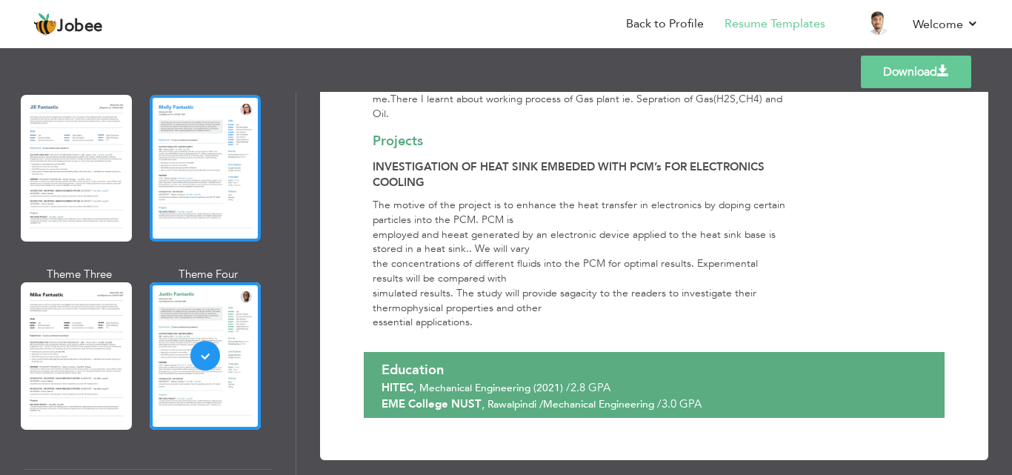
click at [204, 156] on div at bounding box center [205, 168] width 111 height 147
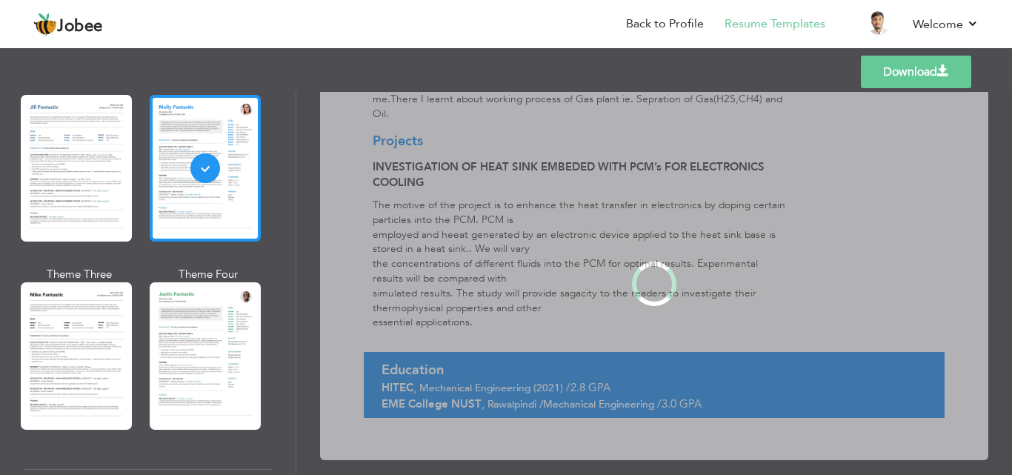
scroll to position [0, 0]
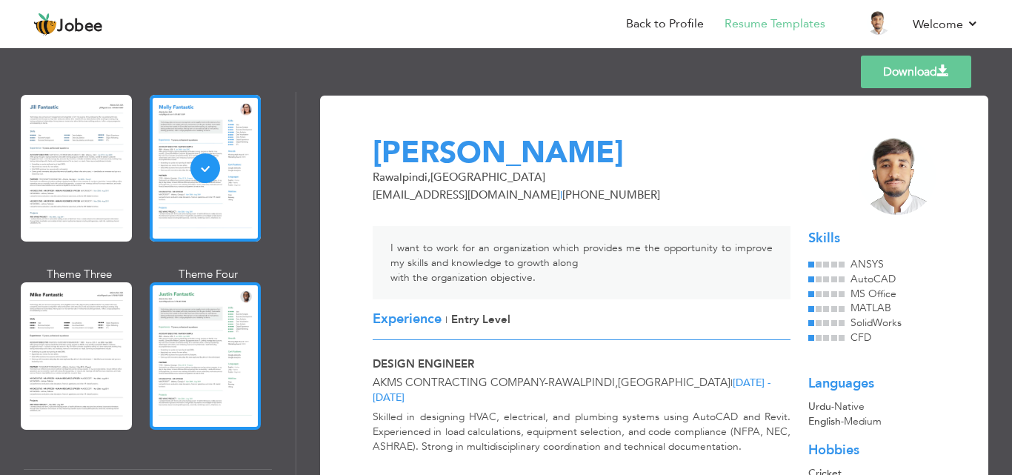
click at [224, 336] on div at bounding box center [205, 355] width 111 height 147
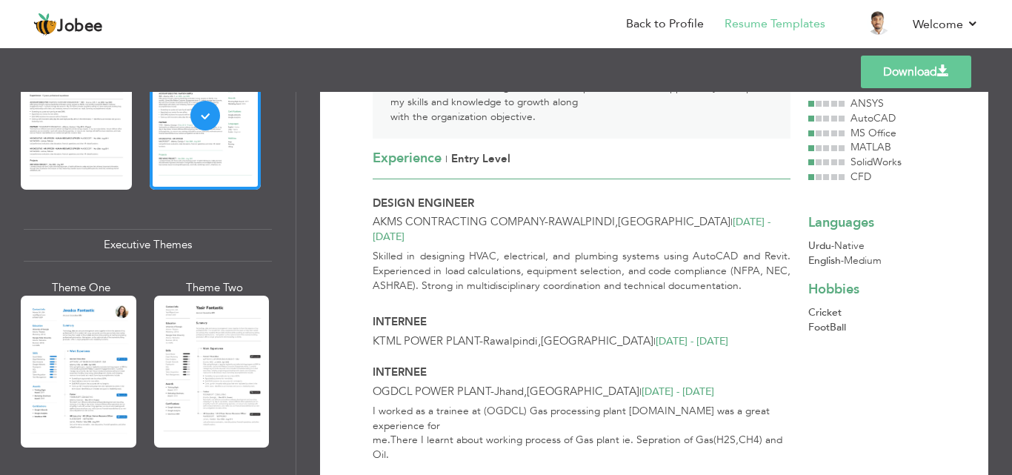
scroll to position [1053, 0]
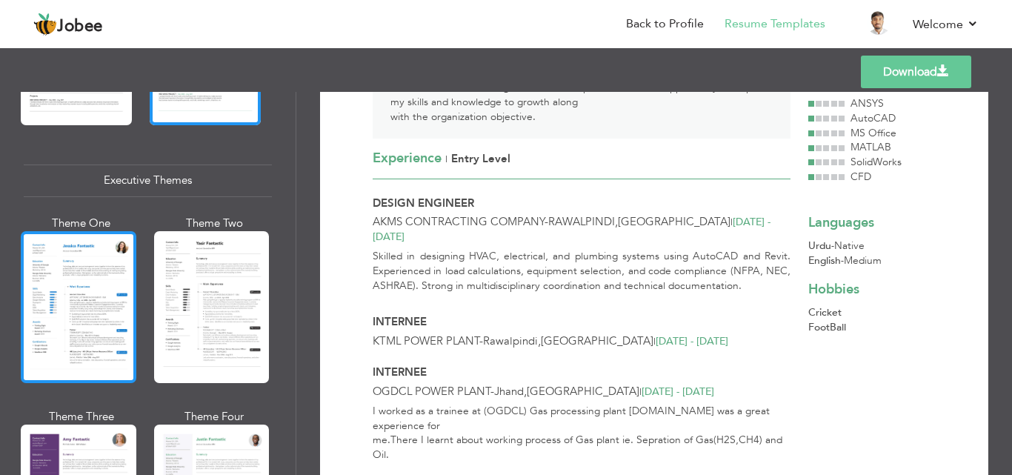
click at [82, 262] on div at bounding box center [79, 307] width 116 height 152
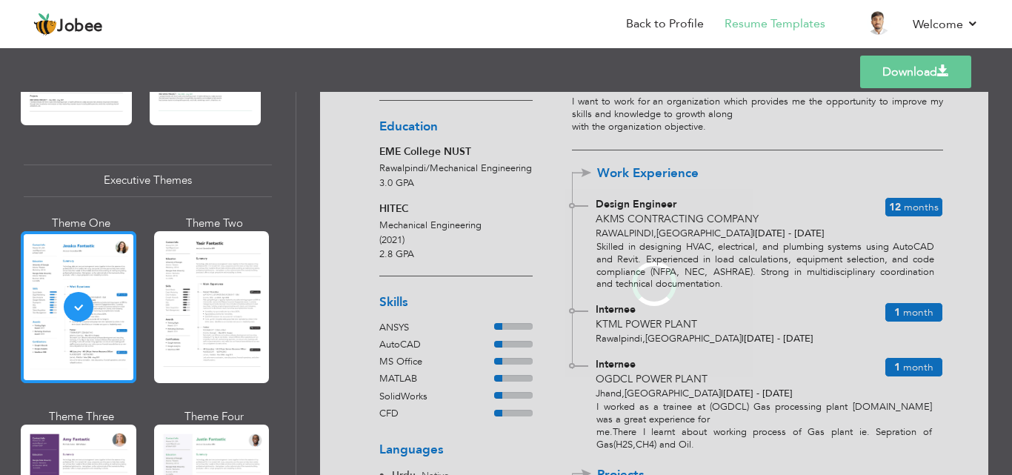
scroll to position [1052, 0]
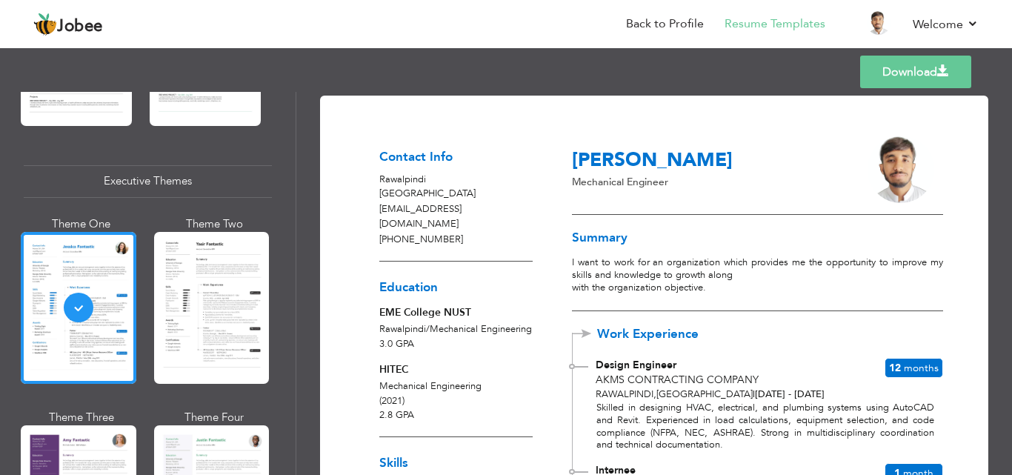
click at [882, 66] on link "Download" at bounding box center [915, 72] width 111 height 33
